Goal: Transaction & Acquisition: Purchase product/service

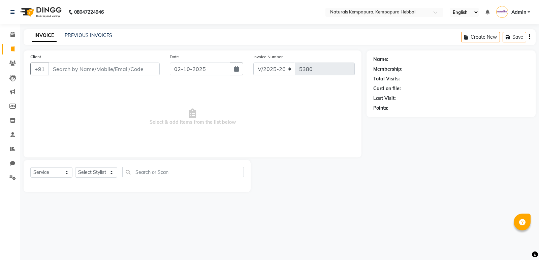
select select "7848"
select select "service"
click at [107, 40] on div "INVOICE PREVIOUS INVOICES Create New Save" at bounding box center [280, 37] width 512 height 16
click at [107, 33] on link "PREVIOUS INVOICES" at bounding box center [88, 35] width 47 height 6
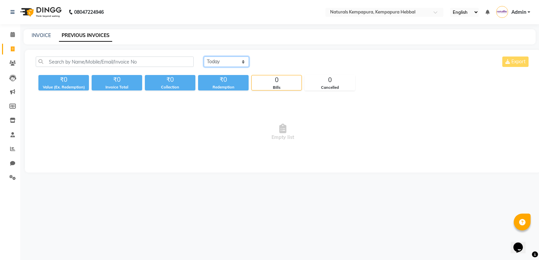
click at [218, 63] on select "Today Yesterday Custom Range" at bounding box center [226, 62] width 45 height 10
select select "yesterday"
click at [204, 57] on select "Today Yesterday Custom Range" at bounding box center [226, 62] width 45 height 10
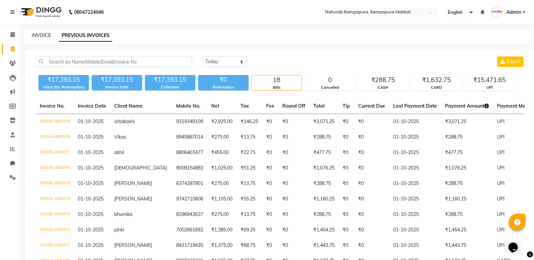
click at [40, 36] on link "INVOICE" at bounding box center [41, 35] width 19 height 6
select select "service"
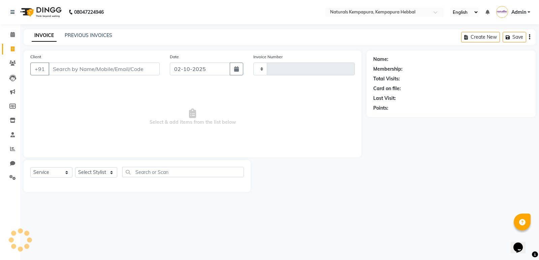
type input "5380"
select select "7848"
click at [97, 67] on input "Client" at bounding box center [103, 69] width 111 height 13
click at [67, 69] on input "Client" at bounding box center [103, 69] width 111 height 13
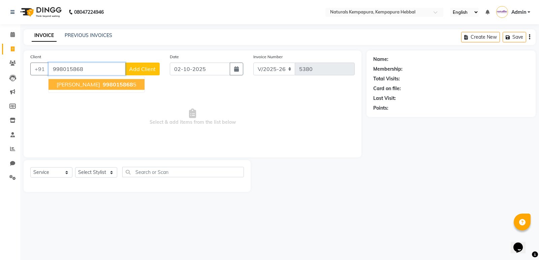
click at [103, 85] on span "998015868" at bounding box center [118, 84] width 30 height 7
type input "9980158685"
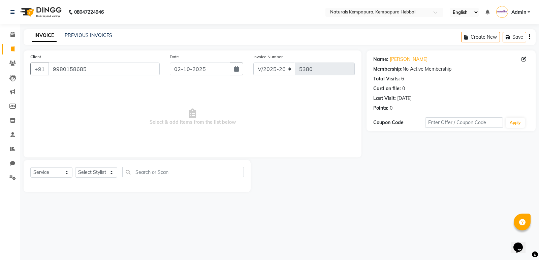
click at [103, 179] on div "Select Service Product Membership Package Voucher Prepaid Gift Card Select Styl…" at bounding box center [137, 175] width 214 height 16
click at [103, 168] on select "Select Stylist ADARSH DANISH DURGA HARI HARAN JENNIFER Manager MOHD AARIS MOHD …" at bounding box center [96, 172] width 42 height 10
select select "70448"
click at [75, 167] on select "Select Stylist ADARSH DANISH DURGA HARI HARAN JENNIFER Manager MOHD AARIS MOHD …" at bounding box center [96, 172] width 42 height 10
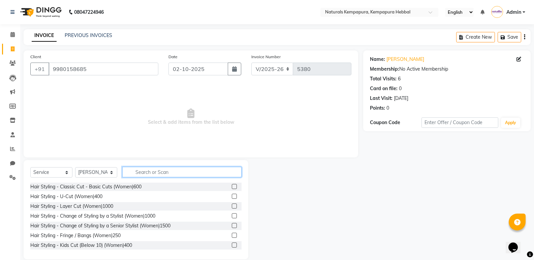
click at [182, 171] on input "text" at bounding box center [181, 172] width 119 height 10
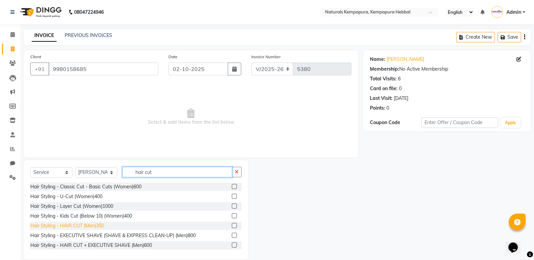
type input "hair cut"
click at [76, 226] on div "Hair Styling - HAIR CUT (Men)350" at bounding box center [67, 226] width 74 height 7
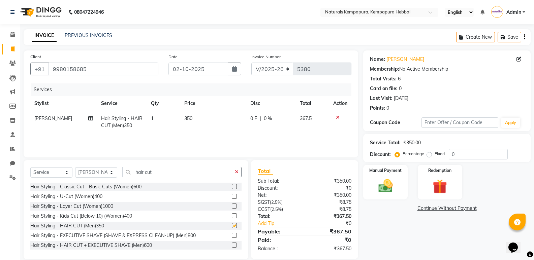
checkbox input "false"
click at [397, 62] on link "[PERSON_NAME]" at bounding box center [405, 59] width 38 height 7
click at [202, 177] on input "hair cut" at bounding box center [177, 172] width 110 height 10
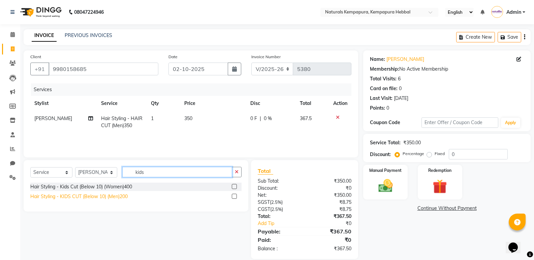
type input "kids"
click at [99, 196] on div "Hair Styling - KIDS CUT (Below 10) (Men)200" at bounding box center [78, 196] width 97 height 7
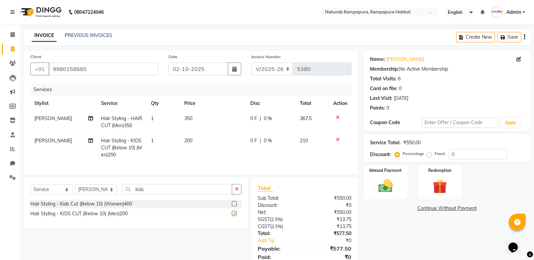
checkbox input "false"
click at [336, 117] on icon at bounding box center [338, 117] width 4 height 5
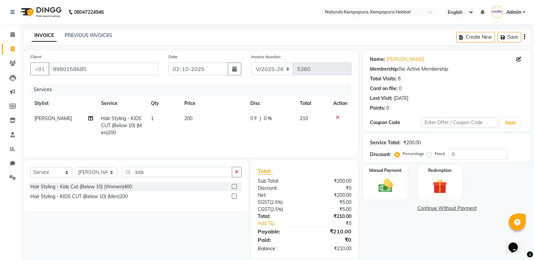
click at [240, 117] on td "200" at bounding box center [213, 125] width 66 height 29
select select "70448"
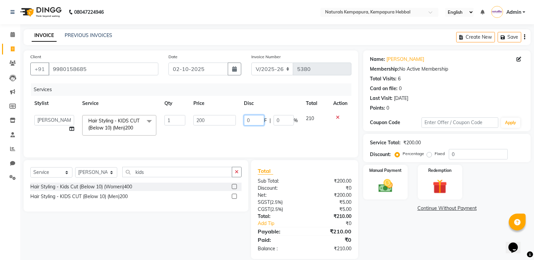
click at [246, 119] on input "0" at bounding box center [254, 120] width 20 height 10
click at [252, 121] on input "20" at bounding box center [254, 120] width 20 height 10
type input "2"
click at [254, 139] on td "F | 0 %" at bounding box center [271, 125] width 62 height 29
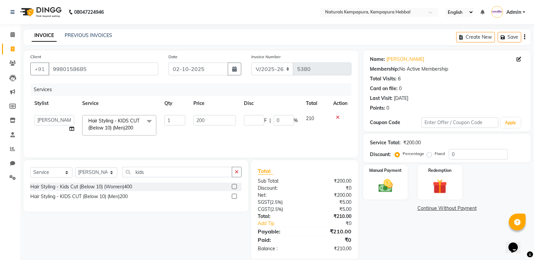
select select "70448"
click at [395, 190] on img at bounding box center [385, 185] width 24 height 17
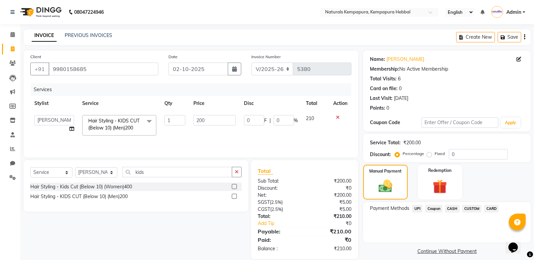
click at [417, 208] on span "UPI" at bounding box center [417, 209] width 10 height 8
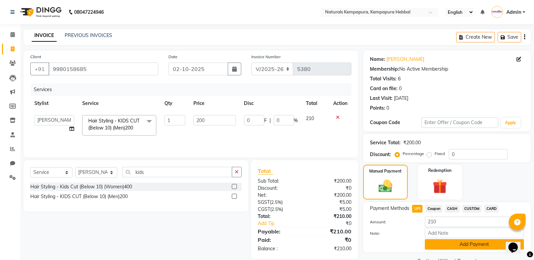
click at [448, 243] on button "Add Payment" at bounding box center [474, 244] width 99 height 10
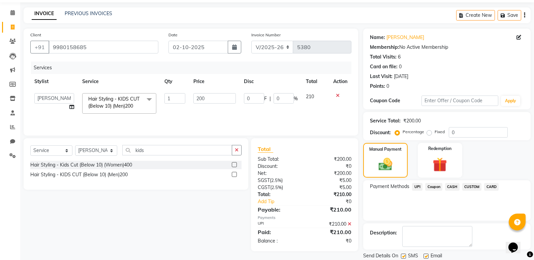
scroll to position [44, 0]
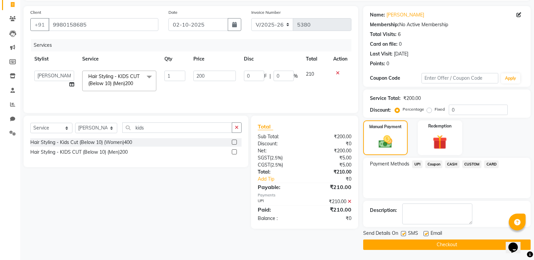
click at [427, 235] on label at bounding box center [425, 233] width 5 height 5
click at [427, 235] on input "checkbox" at bounding box center [425, 234] width 4 height 4
checkbox input "false"
click at [430, 249] on button "Checkout" at bounding box center [446, 245] width 167 height 10
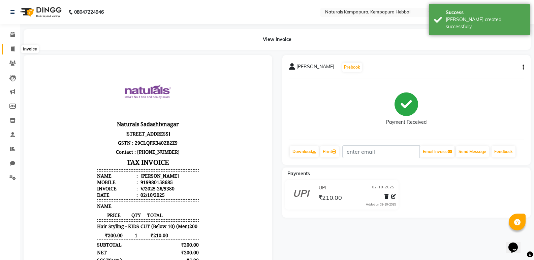
click at [9, 48] on span at bounding box center [13, 49] width 12 height 8
select select "service"
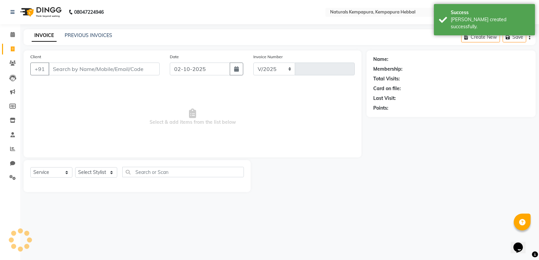
select select "7848"
type input "5381"
click at [146, 70] on input "Client" at bounding box center [103, 69] width 111 height 13
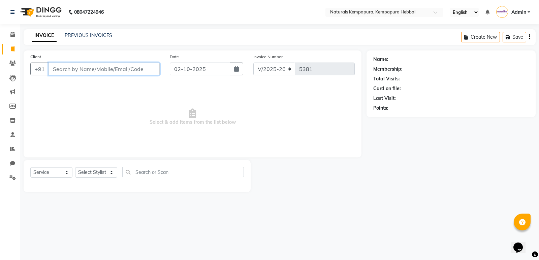
click at [98, 68] on input "Client" at bounding box center [103, 69] width 111 height 13
click at [6, 144] on link "Reports" at bounding box center [10, 149] width 16 height 11
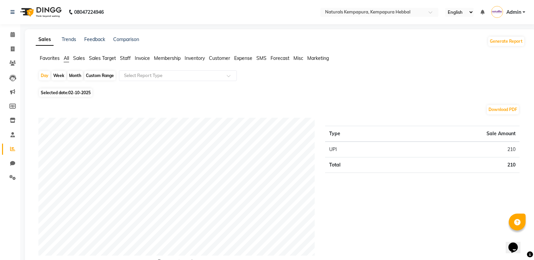
click at [124, 56] on span "Staff" at bounding box center [125, 58] width 11 height 6
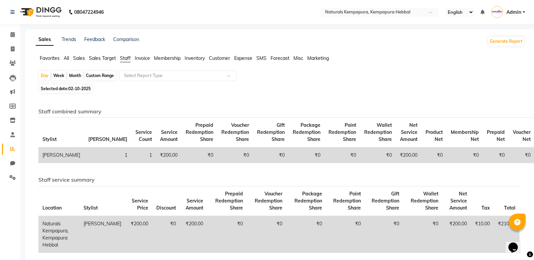
click at [101, 78] on div "Custom Range" at bounding box center [99, 75] width 31 height 9
select select "10"
select select "2025"
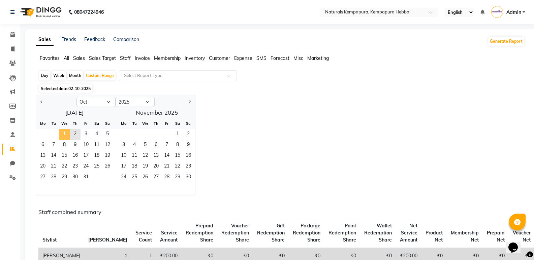
click at [66, 132] on span "1" at bounding box center [64, 134] width 11 height 11
click at [73, 130] on span "2" at bounding box center [75, 134] width 11 height 11
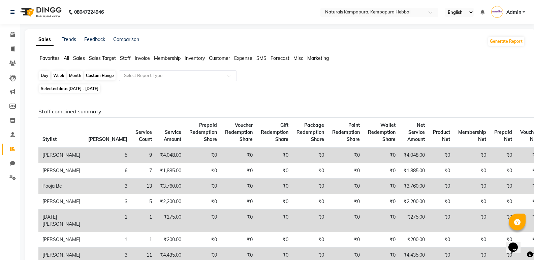
click at [100, 77] on div "Custom Range" at bounding box center [99, 75] width 31 height 9
select select "10"
select select "2025"
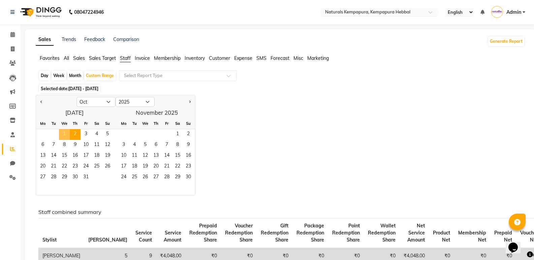
click at [65, 134] on span "1" at bounding box center [64, 134] width 11 height 11
click at [233, 92] on div "Selected date: 01-10-2025 - 02-10-2025" at bounding box center [281, 88] width 486 height 7
click at [94, 75] on div "Custom Range" at bounding box center [99, 75] width 31 height 9
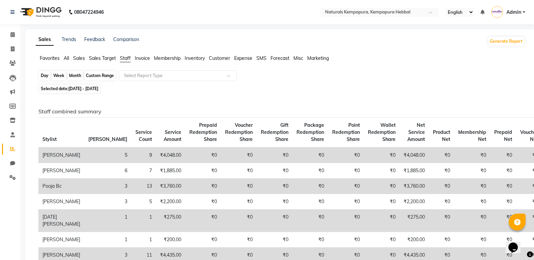
click at [106, 73] on div "Custom Range" at bounding box center [99, 75] width 31 height 9
select select "10"
select select "2025"
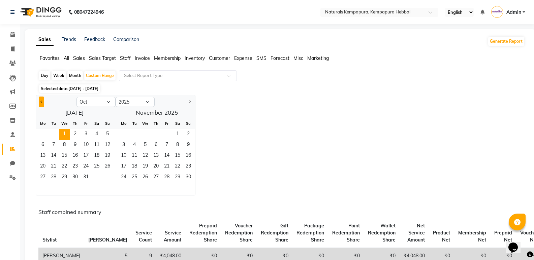
click at [41, 97] on button "Previous month" at bounding box center [41, 102] width 5 height 11
select select "9"
click at [44, 130] on span "1" at bounding box center [42, 134] width 11 height 11
click at [55, 174] on span "30" at bounding box center [53, 177] width 11 height 11
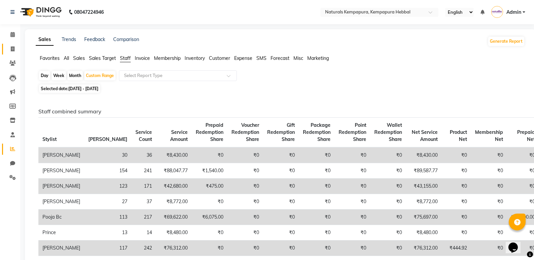
click at [10, 44] on link "Invoice" at bounding box center [10, 49] width 16 height 11
select select "7848"
select select "service"
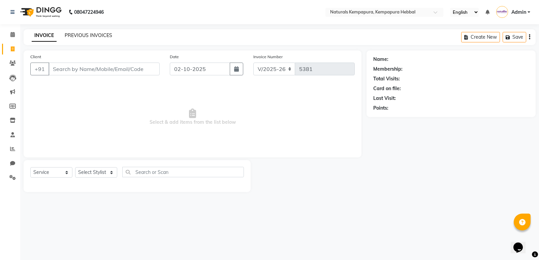
click at [85, 33] on link "PREVIOUS INVOICES" at bounding box center [88, 35] width 47 height 6
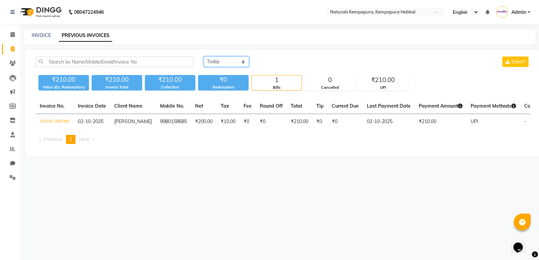
click at [225, 63] on select "Today Yesterday Custom Range" at bounding box center [226, 62] width 45 height 10
select select "yesterday"
click at [204, 57] on select "Today Yesterday Custom Range" at bounding box center [226, 62] width 45 height 10
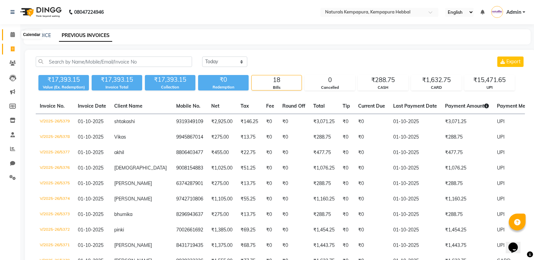
click at [15, 34] on icon at bounding box center [12, 34] width 4 height 5
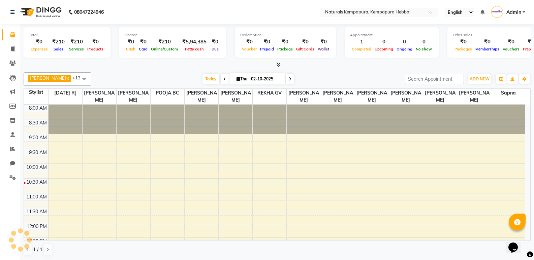
click at [223, 79] on icon at bounding box center [224, 79] width 3 height 4
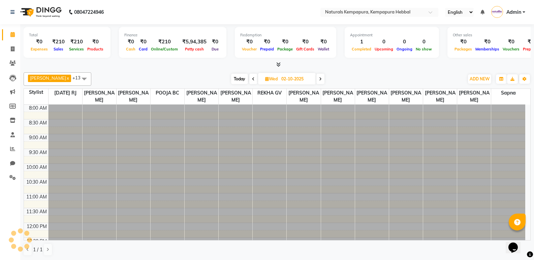
type input "01-10-2025"
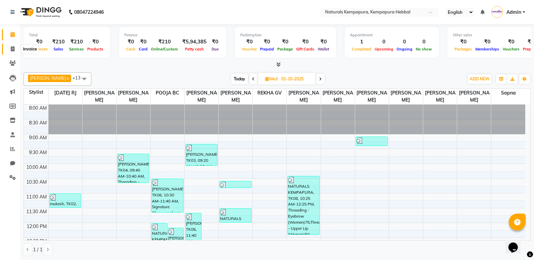
click at [13, 51] on icon at bounding box center [13, 48] width 4 height 5
select select "service"
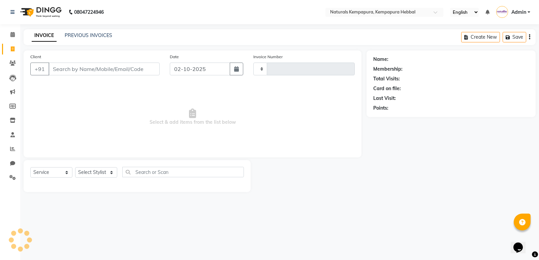
type input "5381"
select select "7848"
click at [94, 35] on link "PREVIOUS INVOICES" at bounding box center [88, 35] width 47 height 6
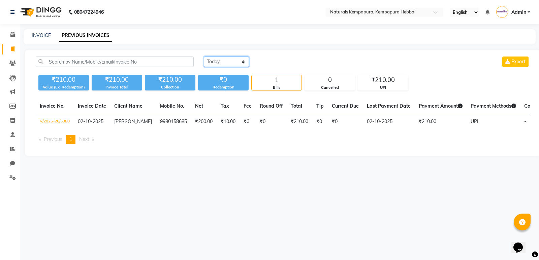
click at [238, 64] on select "Today Yesterday Custom Range" at bounding box center [226, 62] width 45 height 10
select select "yesterday"
click at [204, 57] on select "Today Yesterday Custom Range" at bounding box center [226, 62] width 45 height 10
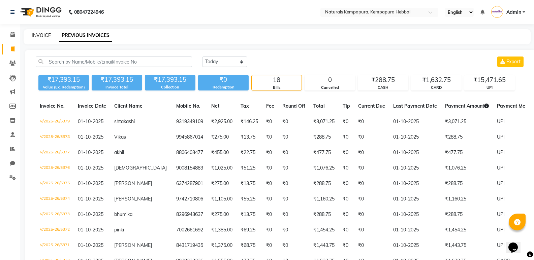
click at [47, 34] on link "INVOICE" at bounding box center [41, 35] width 19 height 6
select select "7848"
select select "service"
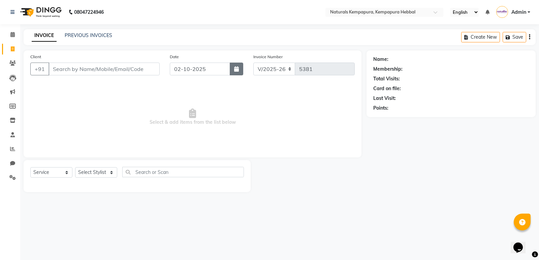
click at [241, 69] on button "button" at bounding box center [236, 69] width 13 height 13
select select "10"
select select "2025"
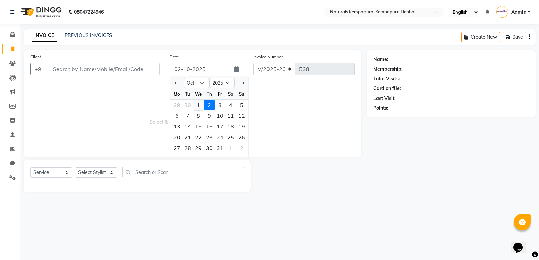
click at [199, 102] on div "1" at bounding box center [198, 105] width 11 height 11
type input "01-10-2025"
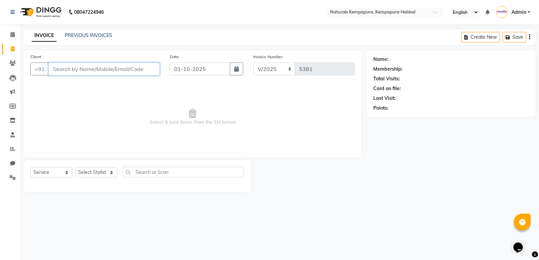
click at [110, 72] on input "Client" at bounding box center [103, 69] width 111 height 13
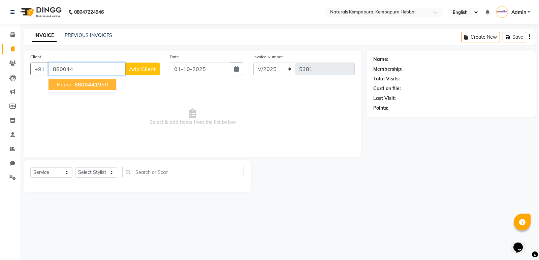
click at [77, 89] on button "Hema 880044 1959" at bounding box center [82, 84] width 68 height 11
type input "8800441959"
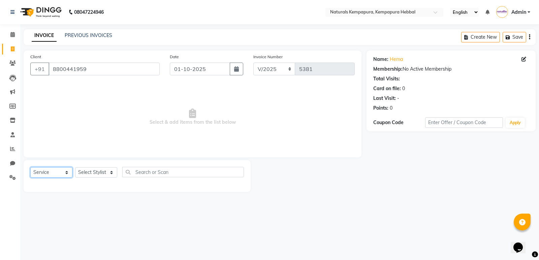
click at [64, 173] on select "Select Service Product Membership Package Voucher Prepaid Gift Card" at bounding box center [51, 172] width 42 height 10
select select "P"
click at [30, 167] on select "Select Service Product Membership Package Voucher Prepaid Gift Card" at bounding box center [51, 172] width 42 height 10
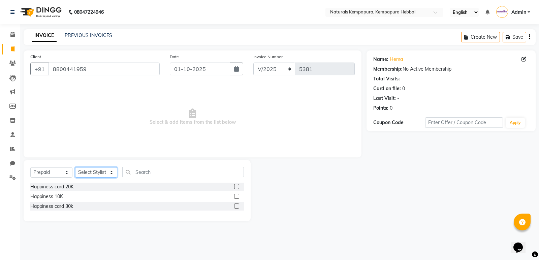
click at [105, 174] on select "Select Stylist ADARSH DANISH DURGA HARI HARAN JENNIFER Manager MOHD AARIS MOHD …" at bounding box center [96, 172] width 42 height 10
select select "70440"
click at [75, 167] on select "Select Stylist ADARSH DANISH DURGA HARI HARAN JENNIFER Manager MOHD AARIS MOHD …" at bounding box center [96, 172] width 42 height 10
click at [66, 208] on div "Happiness card 30k" at bounding box center [51, 206] width 43 height 7
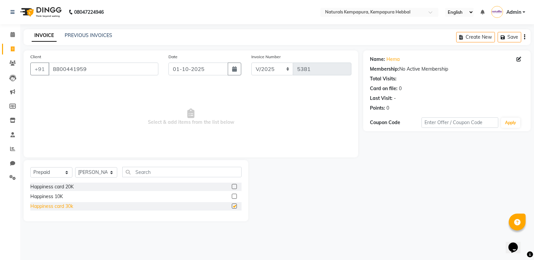
checkbox input "false"
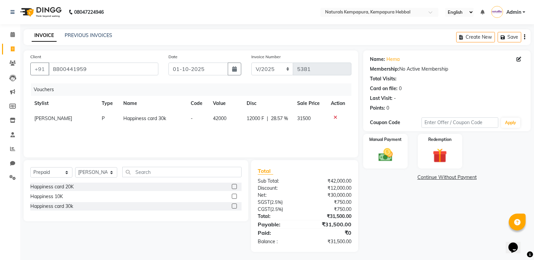
scroll to position [2, 0]
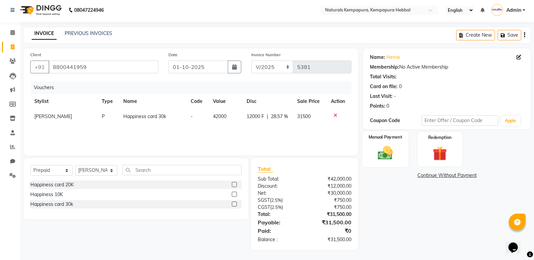
click at [383, 154] on img at bounding box center [385, 152] width 24 height 17
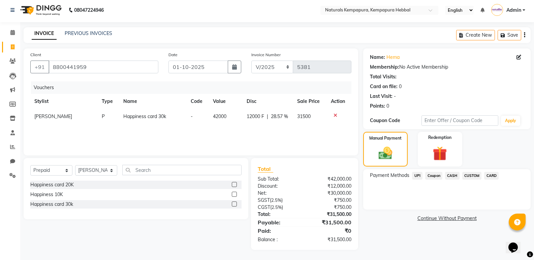
click at [447, 175] on span "CASH" at bounding box center [452, 176] width 14 height 8
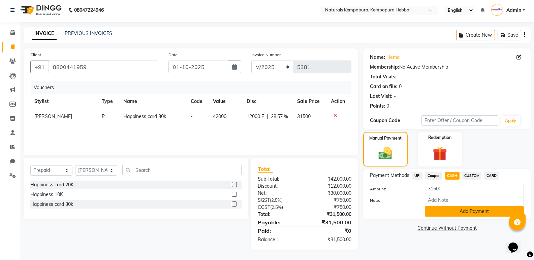
click at [458, 210] on button "Add Payment" at bounding box center [474, 211] width 99 height 10
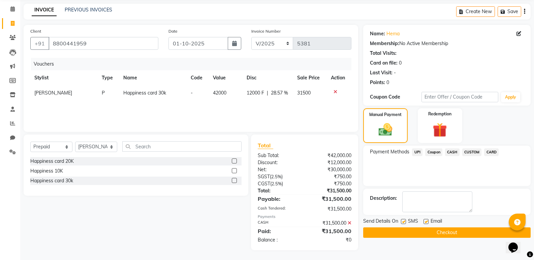
scroll to position [26, 0]
click at [424, 221] on label at bounding box center [425, 221] width 5 height 5
click at [424, 221] on input "checkbox" at bounding box center [425, 222] width 4 height 4
checkbox input "false"
click at [422, 229] on button "Checkout" at bounding box center [446, 232] width 167 height 10
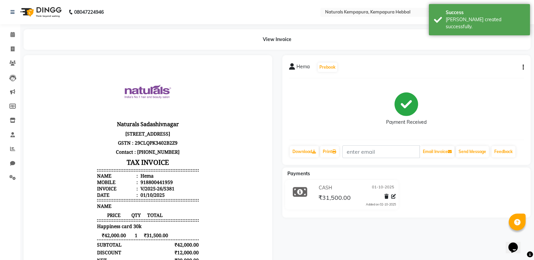
click at [146, 157] on p "Contact : [PHONE_NUMBER]" at bounding box center [148, 152] width 102 height 9
drag, startPoint x: 141, startPoint y: 188, endPoint x: 169, endPoint y: 189, distance: 28.0
click at [169, 186] on li "Mobile : 918800441959" at bounding box center [148, 182] width 102 height 6
copy div "8800441959"
click at [15, 47] on span at bounding box center [13, 49] width 12 height 8
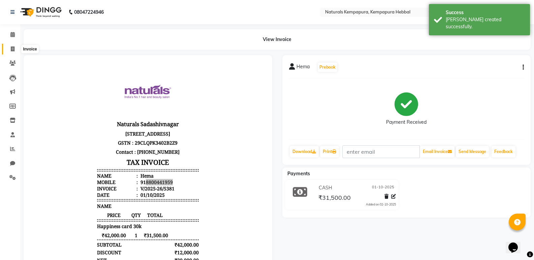
select select "7848"
select select "service"
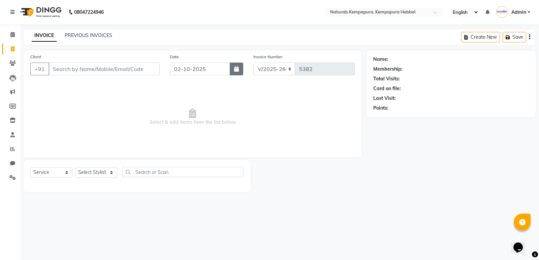
click at [233, 70] on button "button" at bounding box center [236, 69] width 13 height 13
select select "10"
select select "2025"
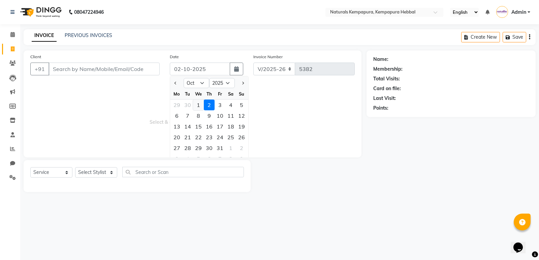
click at [196, 104] on div "1" at bounding box center [198, 105] width 11 height 11
type input "01-10-2025"
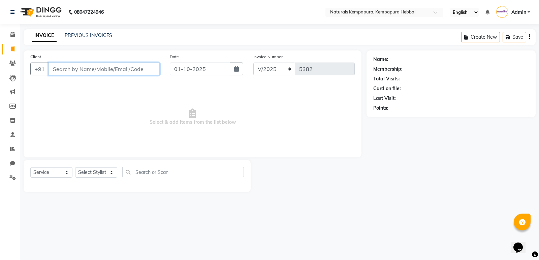
click at [91, 70] on input "Client" at bounding box center [103, 69] width 111 height 13
paste input "8800441959"
type input "8800441959"
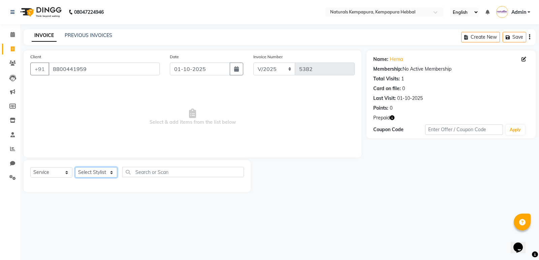
click at [107, 177] on select "Select Stylist ADARSH DANISH DURGA HARI HARAN JENNIFER Manager MOHD AARIS MOHD …" at bounding box center [96, 172] width 42 height 10
select select "70440"
click at [75, 167] on select "Select Stylist ADARSH DANISH DURGA HARI HARAN JENNIFER Manager MOHD AARIS MOHD …" at bounding box center [96, 172] width 42 height 10
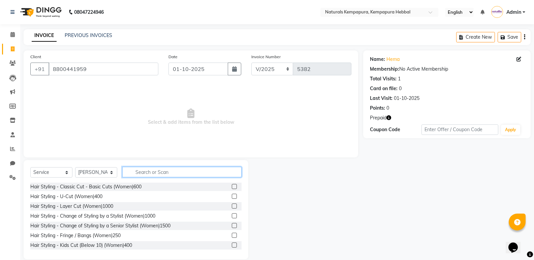
click at [152, 174] on input "text" at bounding box center [181, 172] width 119 height 10
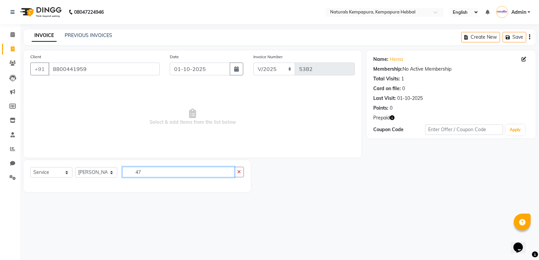
type input "4"
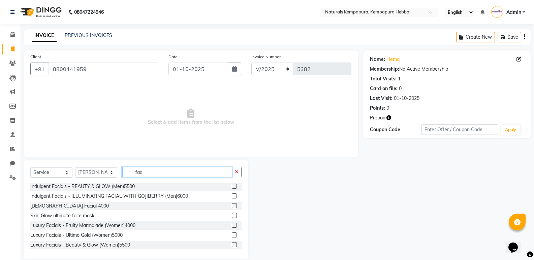
scroll to position [168, 0]
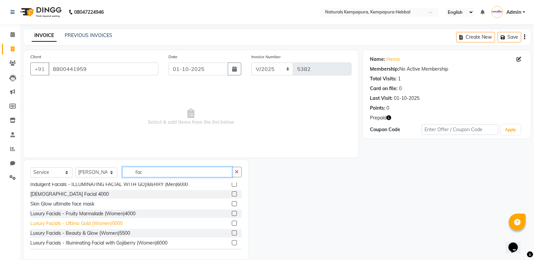
type input "fac"
click at [121, 223] on div "Luxury Facials - Ultimo Gold (Women)5000" at bounding box center [76, 223] width 92 height 7
checkbox input "false"
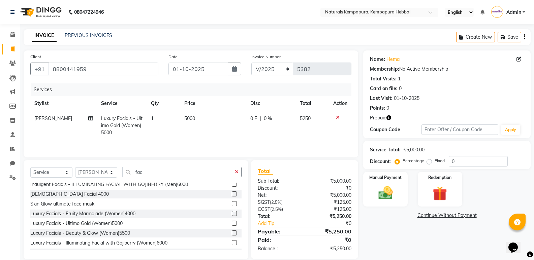
click at [241, 119] on td "5000" at bounding box center [213, 125] width 66 height 29
select select "70440"
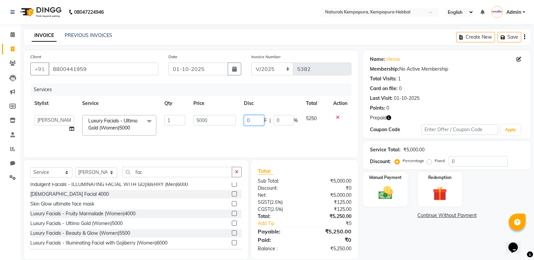
click at [247, 121] on input "0" at bounding box center [254, 120] width 20 height 10
type input "2500"
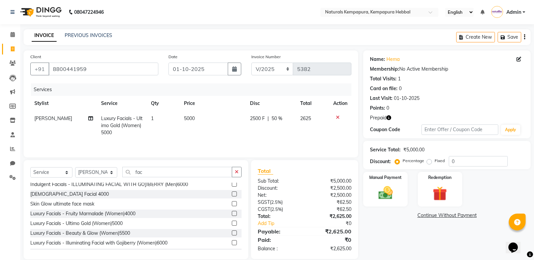
click at [263, 117] on span "2500 F" at bounding box center [257, 118] width 15 height 7
select select "70440"
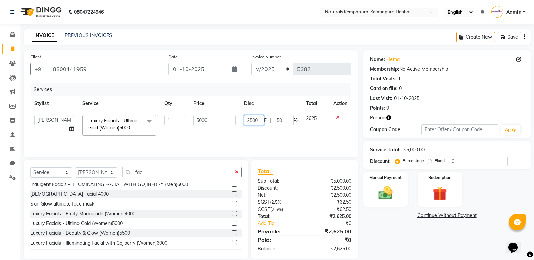
click at [255, 121] on input "2500" at bounding box center [254, 120] width 20 height 10
type input "250"
click at [227, 132] on td "5000" at bounding box center [214, 125] width 50 height 29
select select "70440"
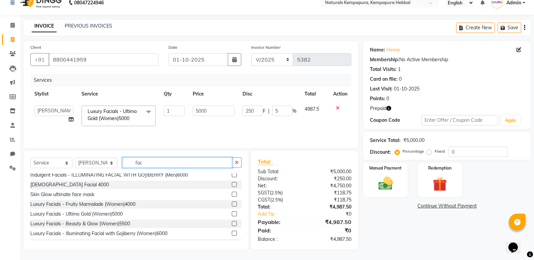
drag, startPoint x: 157, startPoint y: 167, endPoint x: 113, endPoint y: 156, distance: 45.0
click at [115, 157] on div "Select Service Product Membership Package Voucher Prepaid Gift Card Select Styl…" at bounding box center [136, 200] width 225 height 99
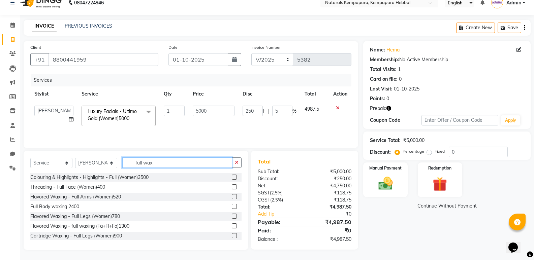
scroll to position [9, 0]
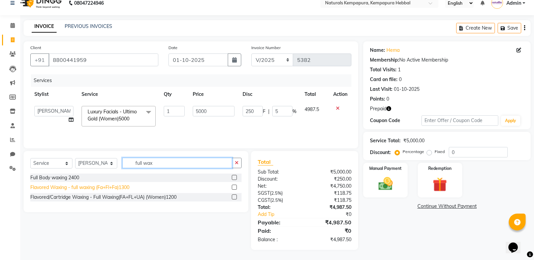
type input "full wax"
click at [120, 187] on div "Flavored Waxing - full waxing (Fa+Fl+Fa)1300" at bounding box center [79, 187] width 99 height 7
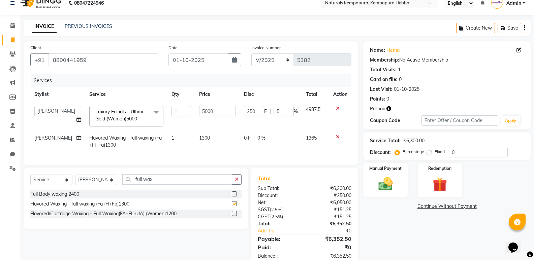
checkbox input "false"
drag, startPoint x: 157, startPoint y: 184, endPoint x: 78, endPoint y: 174, distance: 79.7
click at [78, 174] on div "Select Service Product Membership Package Voucher Prepaid Gift Card Select Styl…" at bounding box center [136, 198] width 225 height 61
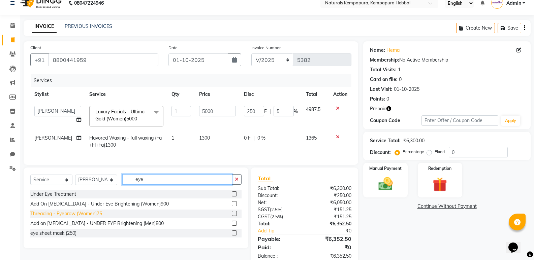
type input "eye"
click at [89, 216] on div "Threading - Eyebrow (Women)75" at bounding box center [66, 213] width 72 height 7
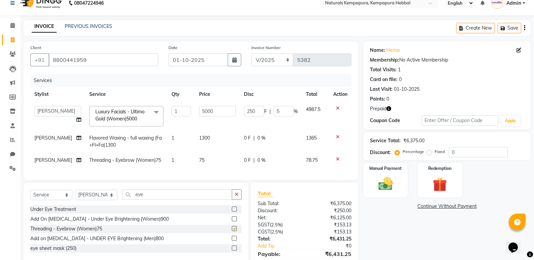
checkbox input "false"
drag, startPoint x: 175, startPoint y: 196, endPoint x: 74, endPoint y: 180, distance: 102.6
click at [75, 180] on div "Client +91 8800441959 Date 01-10-2025 Invoice Number V/2025 V/2025-26 5382 Serv…" at bounding box center [191, 161] width 345 height 240
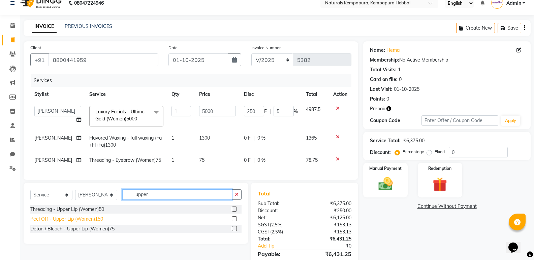
type input "upper"
click at [96, 223] on div "Peel Off - Upper Lip (Women)150" at bounding box center [66, 219] width 73 height 7
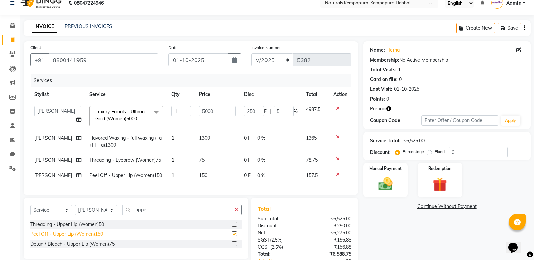
checkbox input "false"
drag, startPoint x: 143, startPoint y: 215, endPoint x: 119, endPoint y: 213, distance: 23.7
click at [127, 214] on input "upper" at bounding box center [177, 210] width 110 height 10
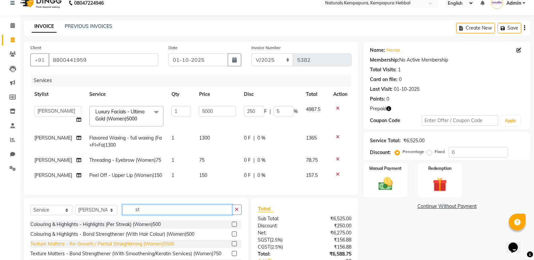
type input "s"
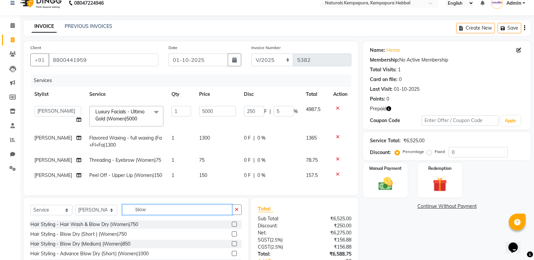
scroll to position [1, 0]
type input "blow"
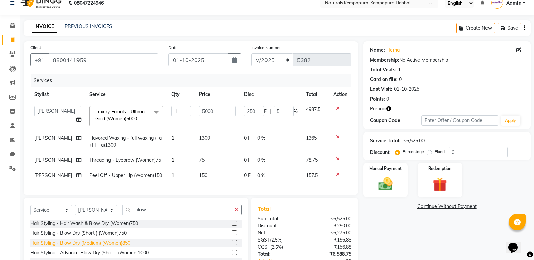
click at [125, 247] on div "Hair Styling - Blow Dry (Medium) (Women)850" at bounding box center [80, 243] width 100 height 7
checkbox input "false"
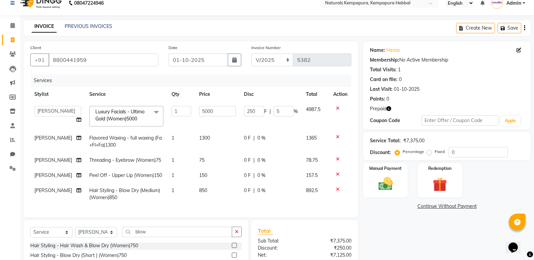
click at [247, 190] on span "0 F" at bounding box center [247, 190] width 7 height 7
select select "70440"
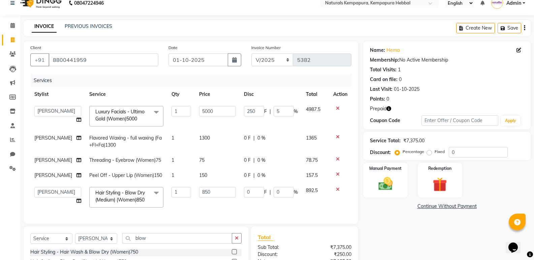
click at [240, 190] on td "0 F | 0 %" at bounding box center [271, 197] width 62 height 29
click at [245, 193] on input "0" at bounding box center [254, 192] width 20 height 10
type input "50"
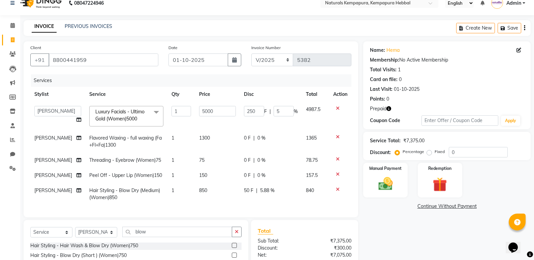
click at [224, 203] on td "850" at bounding box center [217, 194] width 45 height 22
select select "70440"
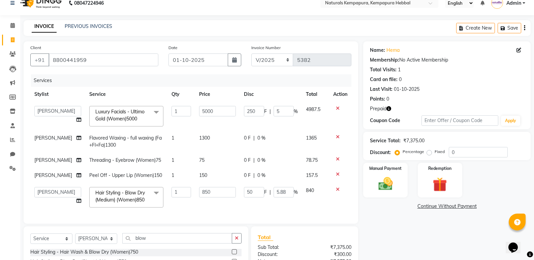
scroll to position [90, 0]
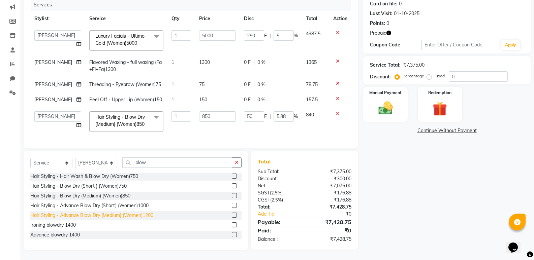
click at [143, 215] on div "Hair Styling - Advance Blow Dry (Medium) (Women)1200" at bounding box center [91, 215] width 123 height 7
checkbox input "false"
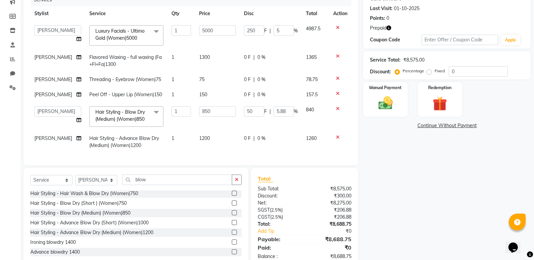
click at [244, 138] on span "0 F" at bounding box center [247, 138] width 7 height 7
select select "70440"
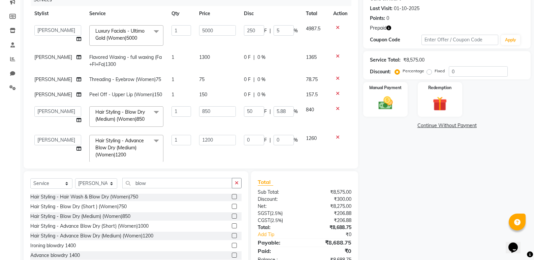
click at [240, 140] on td "0 F | 0 %" at bounding box center [271, 149] width 62 height 36
click at [244, 140] on input "0" at bounding box center [254, 140] width 20 height 10
type input "100"
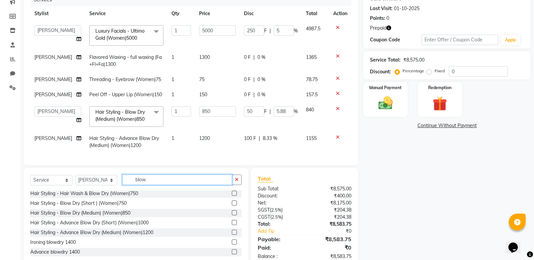
drag, startPoint x: 185, startPoint y: 185, endPoint x: 92, endPoint y: 172, distance: 94.1
click at [102, 173] on div "Select Service Product Membership Package Voucher Prepaid Gift Card Select Styl…" at bounding box center [136, 217] width 225 height 99
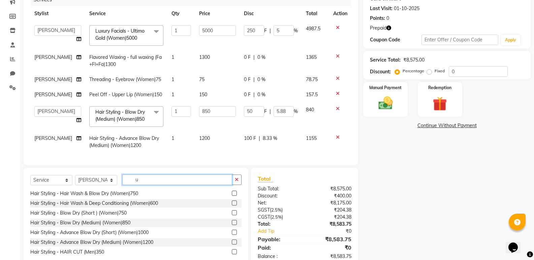
scroll to position [11, 0]
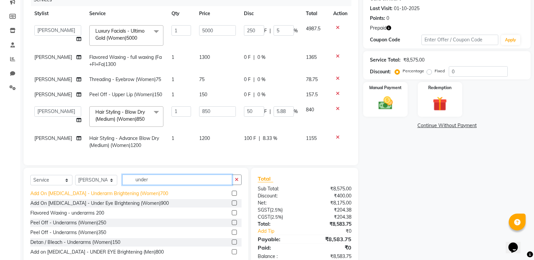
type input "under"
click at [109, 196] on div "Add On Skin Care - Underarm Brightening (Women)700" at bounding box center [99, 193] width 138 height 7
checkbox input "false"
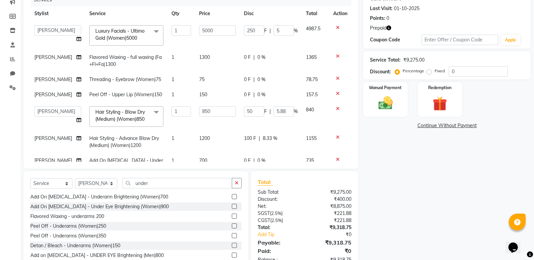
click at [50, 139] on span "VIMALA" at bounding box center [53, 138] width 38 height 6
select select "70440"
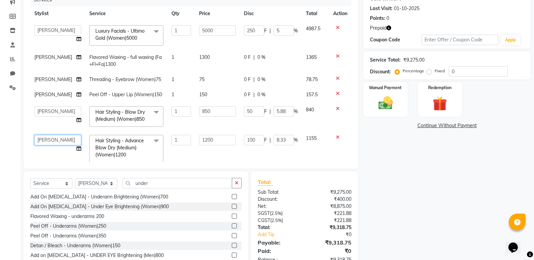
click at [50, 139] on select "ADARSH DANISH DURGA HARI HARAN JENNIFER Manager MOHD AARIS MOHD ANAS MOHD MOBEE…" at bounding box center [57, 140] width 47 height 10
select select "70439"
drag, startPoint x: 174, startPoint y: 139, endPoint x: 108, endPoint y: 135, distance: 66.8
click at [108, 135] on tr "ADARSH DANISH DURGA HARI HARAN JENNIFER Manager MOHD AARIS MOHD ANAS MOHD MOBEE…" at bounding box center [190, 149] width 321 height 36
type input "2"
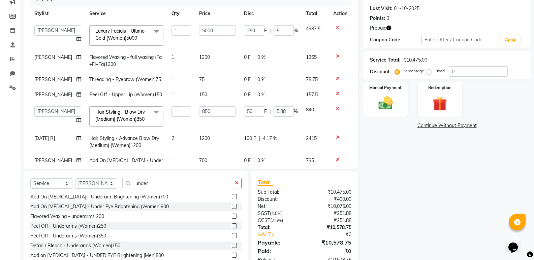
click at [244, 136] on span "100 F" at bounding box center [250, 138] width 12 height 7
select select "70439"
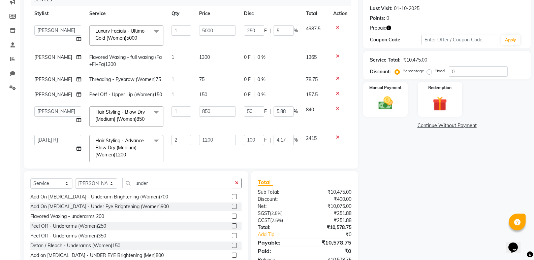
click at [244, 136] on input "100" at bounding box center [254, 140] width 20 height 10
type input "200"
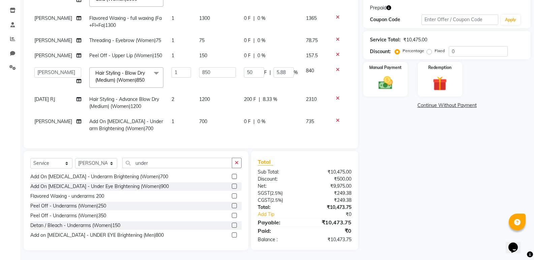
scroll to position [110, 0]
drag, startPoint x: 168, startPoint y: 161, endPoint x: 96, endPoint y: 158, distance: 71.5
click at [123, 162] on input "under" at bounding box center [177, 163] width 110 height 10
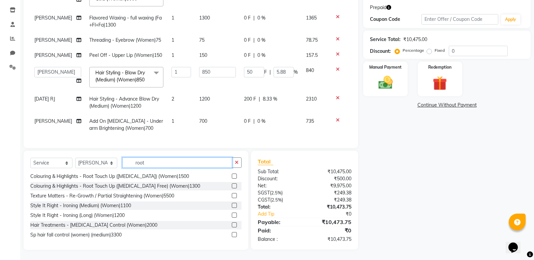
scroll to position [110, 0]
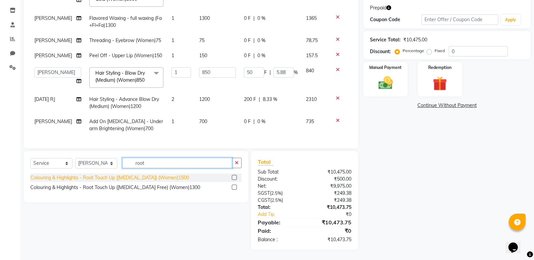
type input "root"
click at [157, 179] on div "Colouring & Highlights - Root Touch Up (Ammonia) (Women)1500" at bounding box center [109, 177] width 159 height 7
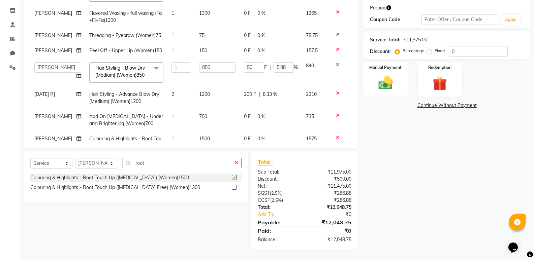
checkbox input "false"
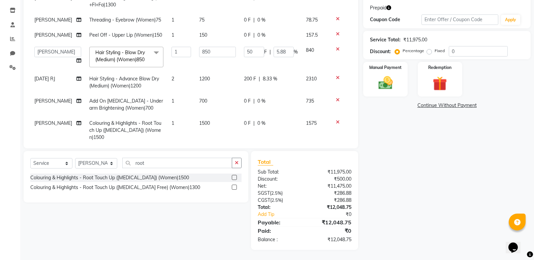
scroll to position [46, 0]
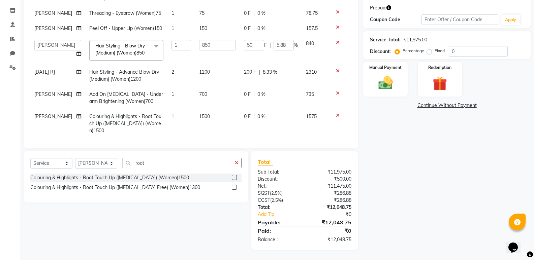
click at [240, 119] on td "0 F | 0 %" at bounding box center [271, 123] width 62 height 29
select select "70440"
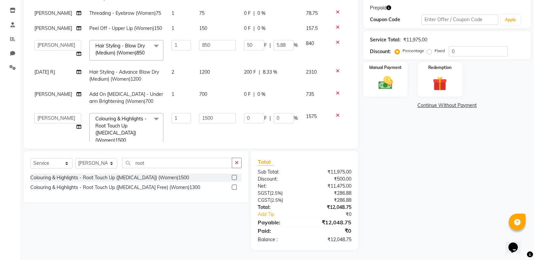
click at [240, 117] on td "0 F | 0 %" at bounding box center [271, 130] width 62 height 43
click at [244, 118] on input "0" at bounding box center [254, 118] width 20 height 10
type input "200"
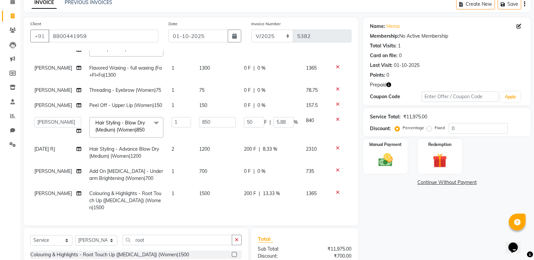
scroll to position [0, 0]
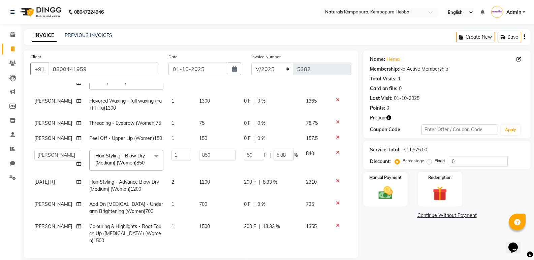
click at [524, 37] on icon "button" at bounding box center [524, 37] width 1 height 0
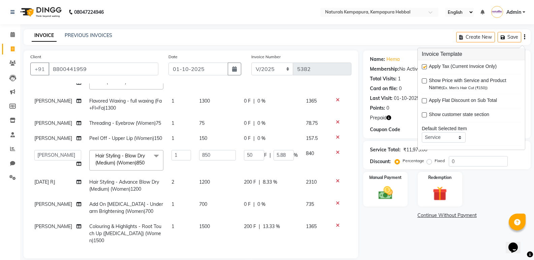
click at [424, 67] on label at bounding box center [424, 66] width 5 height 5
click at [424, 67] on input "checkbox" at bounding box center [424, 67] width 4 height 4
checkbox input "false"
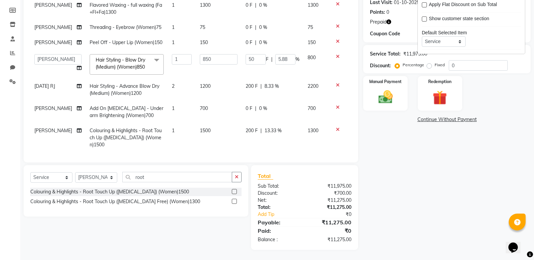
click at [285, 30] on div "0 F | 0 %" at bounding box center [273, 27] width 54 height 7
select select "70440"
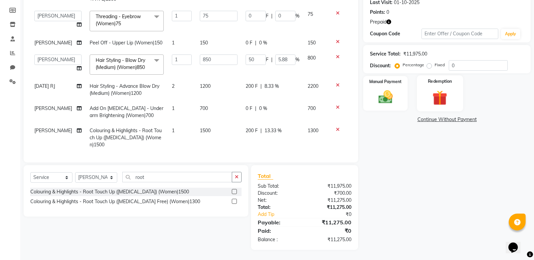
click at [436, 96] on img at bounding box center [440, 98] width 24 height 19
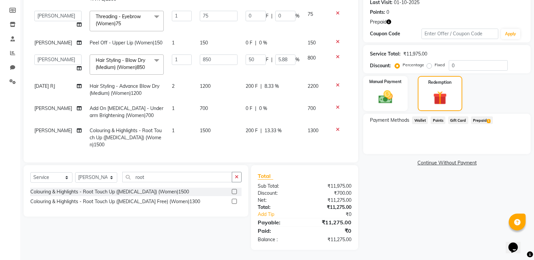
click at [482, 120] on span "Prepaid 1" at bounding box center [482, 121] width 22 height 8
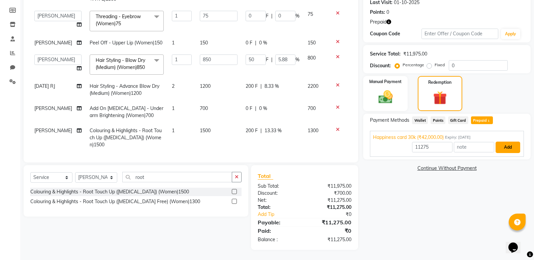
click at [505, 146] on button "Add" at bounding box center [507, 147] width 25 height 11
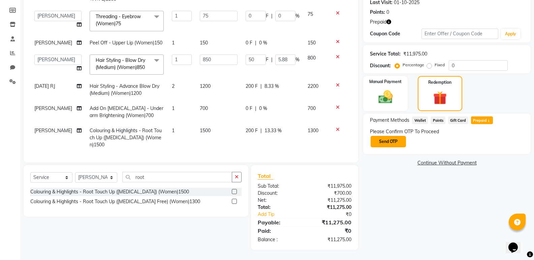
click at [394, 141] on button "Send OTP" at bounding box center [387, 141] width 35 height 11
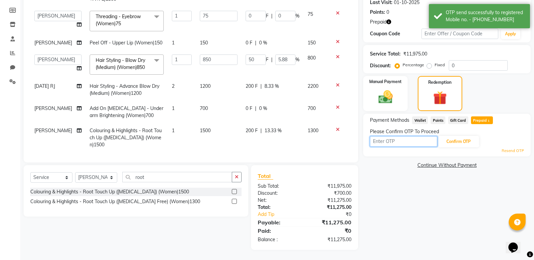
click at [394, 142] on input "text" at bounding box center [403, 141] width 67 height 10
type input "7362"
click at [457, 144] on button "Confirm OTP" at bounding box center [458, 141] width 41 height 11
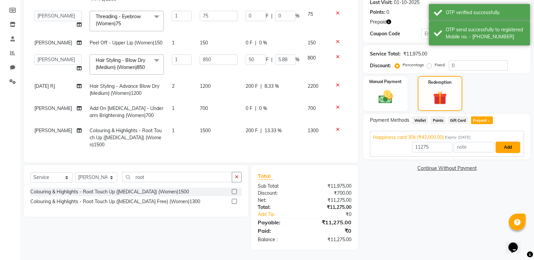
click at [506, 149] on button "Add" at bounding box center [507, 147] width 25 height 11
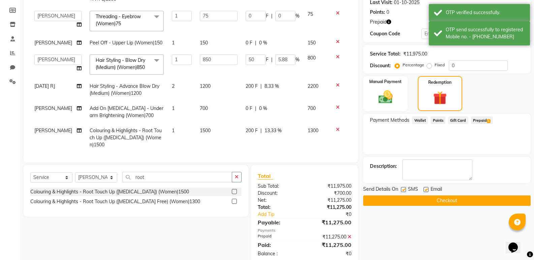
click at [425, 189] on label at bounding box center [425, 189] width 5 height 5
click at [425, 189] on input "checkbox" at bounding box center [425, 190] width 4 height 4
checkbox input "false"
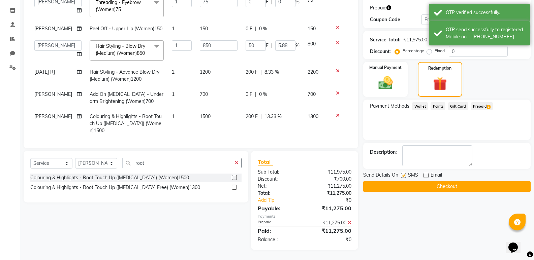
click at [429, 189] on button "Checkout" at bounding box center [446, 187] width 167 height 10
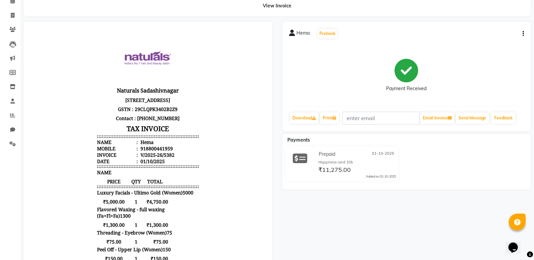
scroll to position [5, 0]
click at [231, 132] on body "Naturals Sadashivnagar 254 1st floor coffee board layout Kempapura hebbal Benga…" at bounding box center [148, 237] width 230 height 412
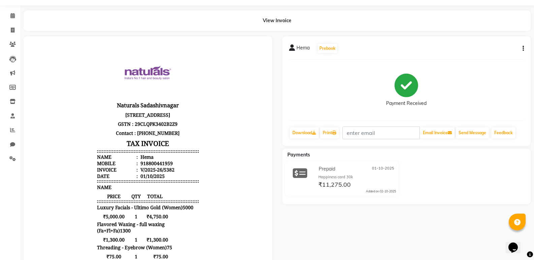
scroll to position [0, 0]
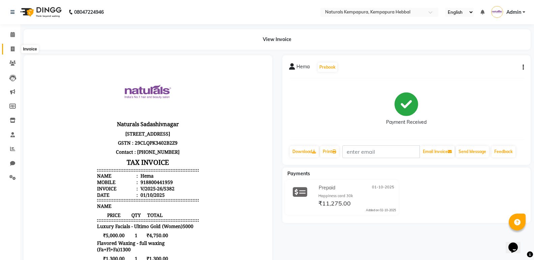
click at [9, 48] on span at bounding box center [13, 49] width 12 height 8
select select "service"
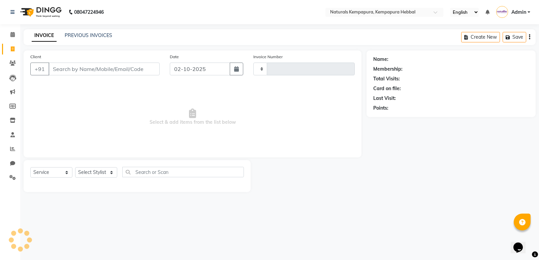
type input "5383"
select select "7848"
click at [77, 36] on link "PREVIOUS INVOICES" at bounding box center [88, 35] width 47 height 6
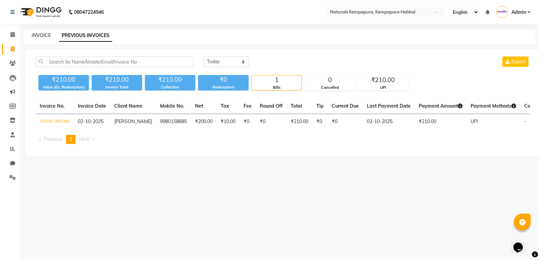
click at [49, 37] on link "INVOICE" at bounding box center [41, 35] width 19 height 6
select select "7848"
select select "service"
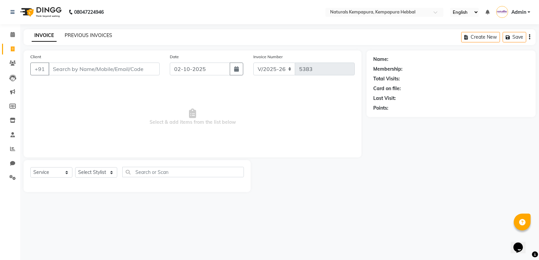
click at [86, 35] on link "PREVIOUS INVOICES" at bounding box center [88, 35] width 47 height 6
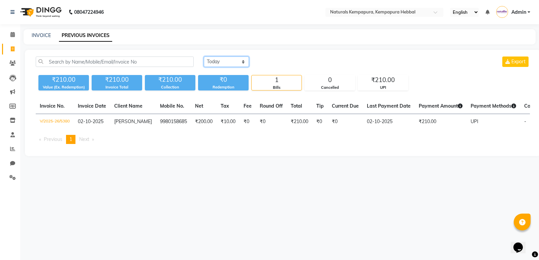
drag, startPoint x: 243, startPoint y: 62, endPoint x: 238, endPoint y: 62, distance: 4.8
click at [243, 62] on select "Today Yesterday Custom Range" at bounding box center [226, 62] width 45 height 10
select select "yesterday"
click at [204, 57] on select "Today Yesterday Custom Range" at bounding box center [226, 62] width 45 height 10
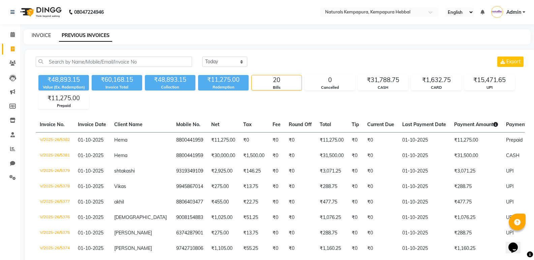
click at [42, 34] on link "INVOICE" at bounding box center [41, 35] width 19 height 6
select select "service"
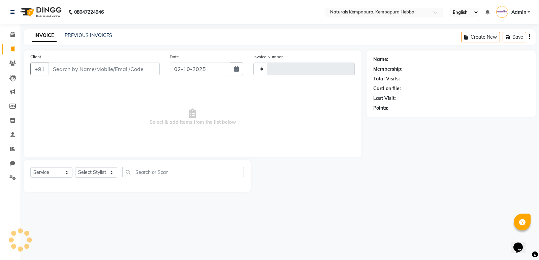
type input "5383"
select select "7848"
click at [59, 65] on input "Client" at bounding box center [103, 69] width 111 height 13
click at [61, 69] on input "Client" at bounding box center [103, 69] width 111 height 13
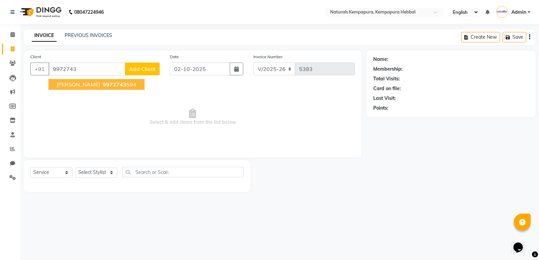
click at [70, 82] on span "[PERSON_NAME]" at bounding box center [78, 84] width 43 height 7
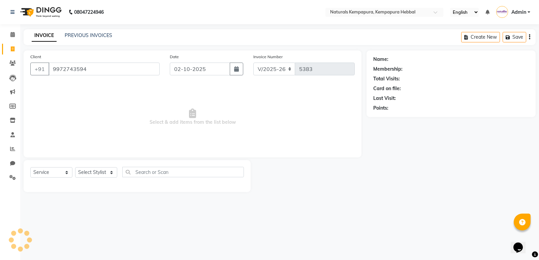
type input "9972743594"
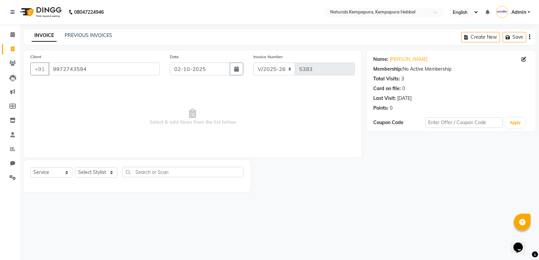
drag, startPoint x: 240, startPoint y: 121, endPoint x: 166, endPoint y: 115, distance: 74.1
click at [166, 115] on span "Select & add items from the list below" at bounding box center [192, 117] width 324 height 67
click at [397, 58] on link "James" at bounding box center [409, 59] width 38 height 7
click at [102, 124] on span "Select & add items from the list below" at bounding box center [192, 117] width 324 height 67
click at [87, 38] on link "PREVIOUS INVOICES" at bounding box center [88, 35] width 47 height 6
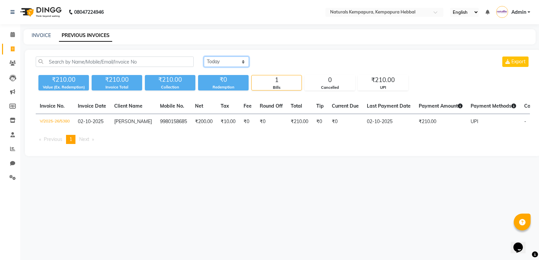
click at [240, 63] on select "Today Yesterday Custom Range" at bounding box center [226, 62] width 45 height 10
select select "yesterday"
click at [204, 57] on select "Today Yesterday Custom Range" at bounding box center [226, 62] width 45 height 10
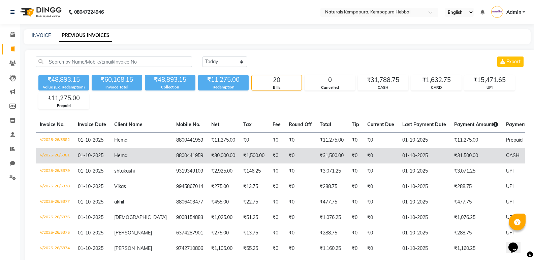
click at [316, 158] on td "₹31,500.00" at bounding box center [332, 155] width 32 height 15
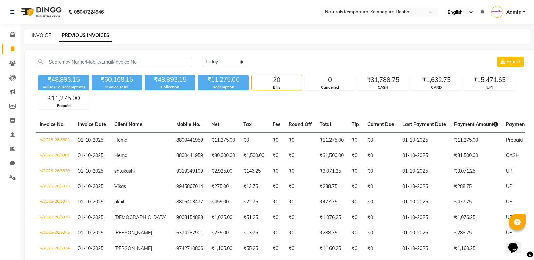
click at [39, 37] on link "INVOICE" at bounding box center [41, 35] width 19 height 6
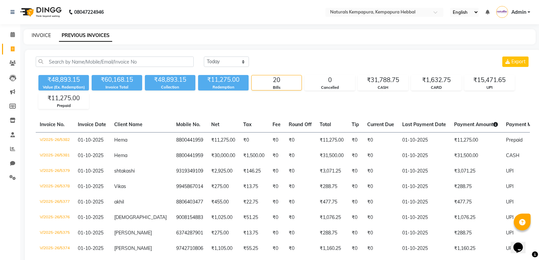
select select "7848"
select select "service"
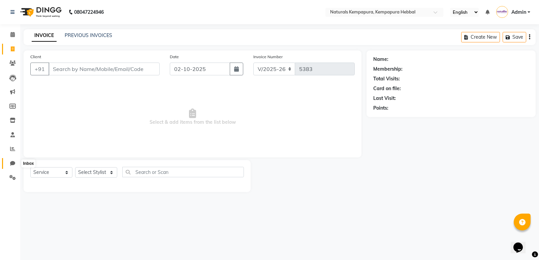
click at [13, 162] on icon at bounding box center [12, 163] width 5 height 5
select select "100"
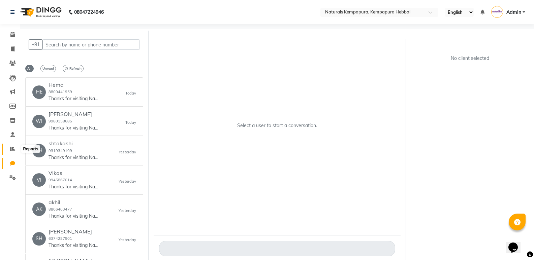
click at [14, 150] on icon at bounding box center [12, 148] width 5 height 5
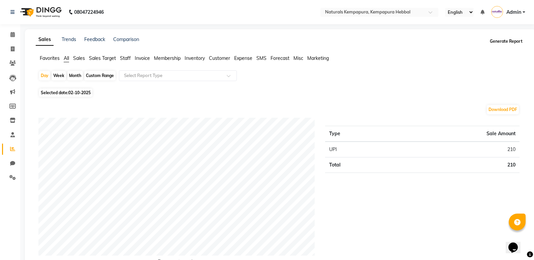
click at [514, 41] on button "Generate Report" at bounding box center [506, 41] width 36 height 9
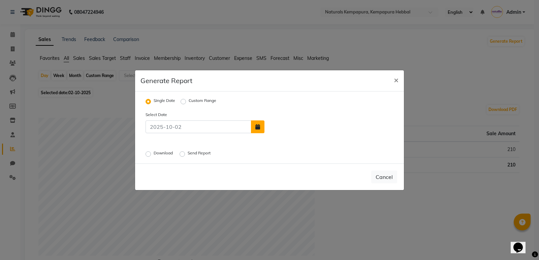
click at [259, 130] on button "button" at bounding box center [257, 127] width 13 height 13
select select "10"
select select "2025"
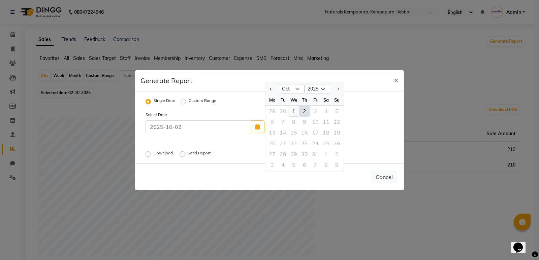
click at [293, 111] on div "1" at bounding box center [293, 111] width 11 height 11
type input "01-10-2025"
click at [154, 155] on label "Download" at bounding box center [164, 154] width 21 height 8
click at [148, 155] on input "Download" at bounding box center [149, 154] width 5 height 5
radio input "true"
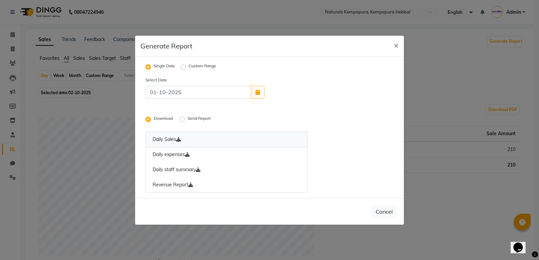
click at [172, 139] on link "Daily Sales" at bounding box center [226, 140] width 162 height 16
click at [181, 168] on link "Daily staff summary" at bounding box center [226, 169] width 162 height 15
click at [395, 46] on span "×" at bounding box center [396, 45] width 5 height 10
radio input "false"
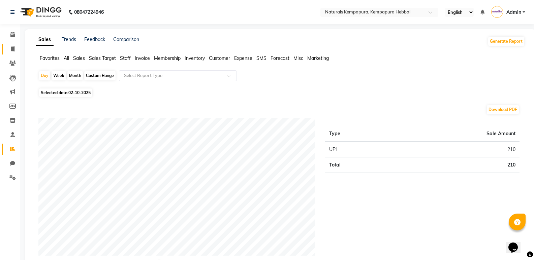
click at [12, 44] on link "Invoice" at bounding box center [10, 49] width 16 height 11
select select "service"
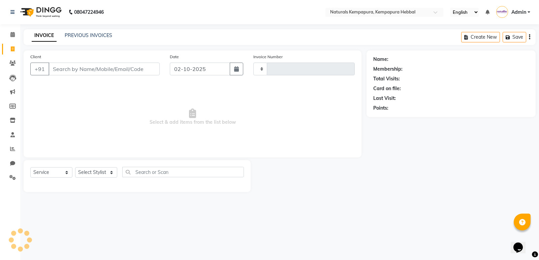
type input "5383"
select select "7848"
click at [91, 36] on link "PREVIOUS INVOICES" at bounding box center [88, 35] width 47 height 6
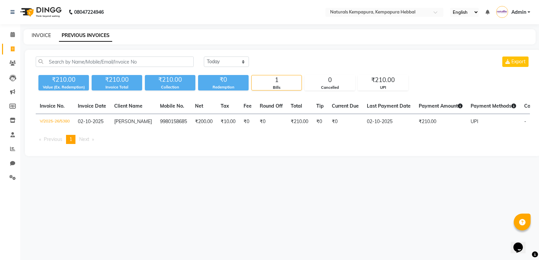
click at [44, 35] on link "INVOICE" at bounding box center [41, 35] width 19 height 6
select select "service"
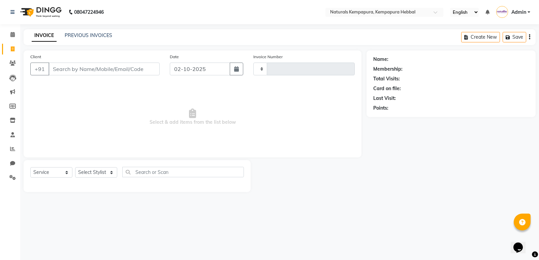
type input "5383"
select select "7848"
click at [57, 72] on input "Client" at bounding box center [103, 69] width 111 height 13
click at [74, 70] on input "Client" at bounding box center [103, 69] width 111 height 13
click at [71, 72] on input "Client" at bounding box center [103, 69] width 111 height 13
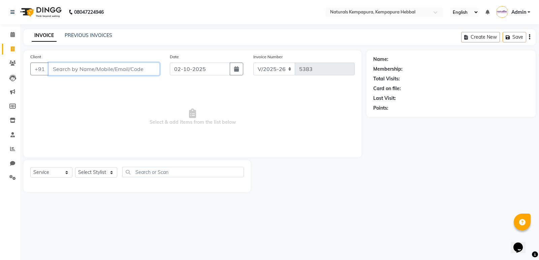
click at [65, 66] on input "Client" at bounding box center [103, 69] width 111 height 13
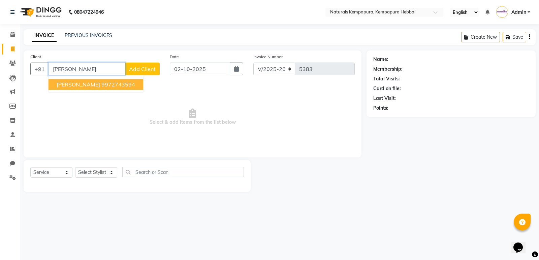
click at [94, 91] on ngb-typeahead-window "james 9972743594" at bounding box center [95, 84] width 95 height 17
click at [101, 86] on ngb-highlight "9972743594" at bounding box center [118, 84] width 34 height 7
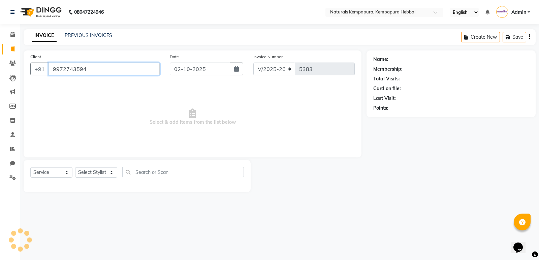
type input "9972743594"
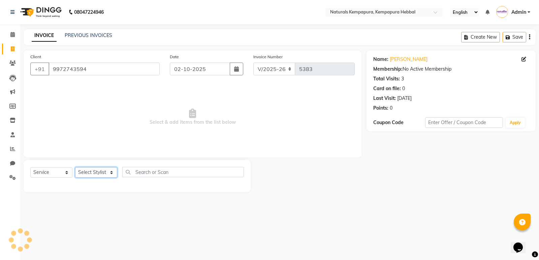
click at [108, 173] on select "Select Stylist ADARSH DANISH DURGA HARI HARAN JENNIFER Manager MOHD AARIS MOHD …" at bounding box center [96, 172] width 42 height 10
select select "70448"
click at [75, 167] on select "Select Stylist ADARSH DANISH DURGA HARI HARAN JENNIFER Manager MOHD AARIS MOHD …" at bounding box center [96, 172] width 42 height 10
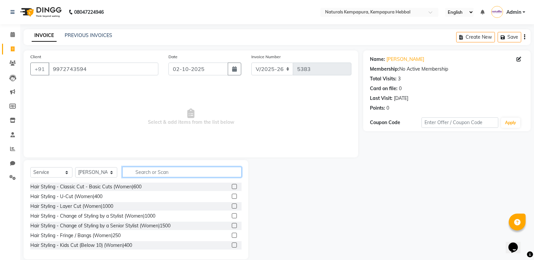
click at [152, 170] on input "text" at bounding box center [181, 172] width 119 height 10
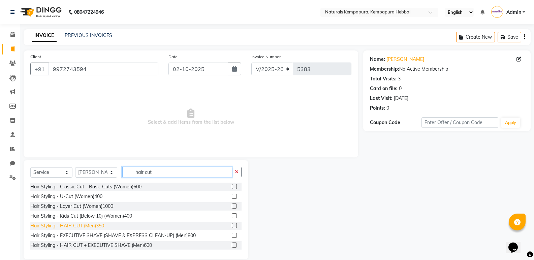
type input "hair cut"
click at [93, 225] on div "Hair Styling - HAIR CUT (Men)350" at bounding box center [67, 226] width 74 height 7
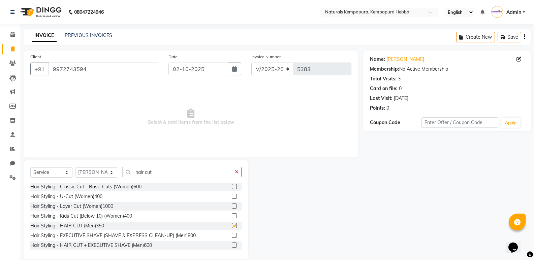
checkbox input "false"
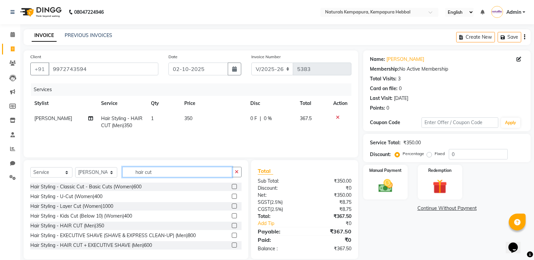
drag, startPoint x: 182, startPoint y: 174, endPoint x: 54, endPoint y: 158, distance: 129.0
click at [74, 168] on div "Select Service Product Membership Package Voucher Prepaid Gift Card Select Styl…" at bounding box center [135, 175] width 211 height 16
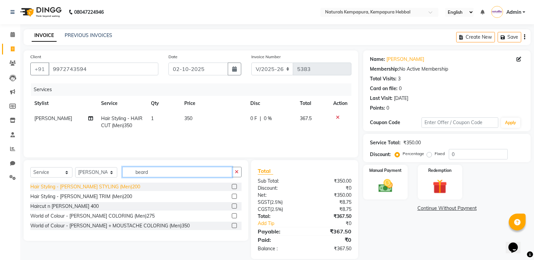
type input "beard"
click at [98, 189] on div "Hair Styling - BEARD STYLING (Men)200" at bounding box center [85, 187] width 110 height 7
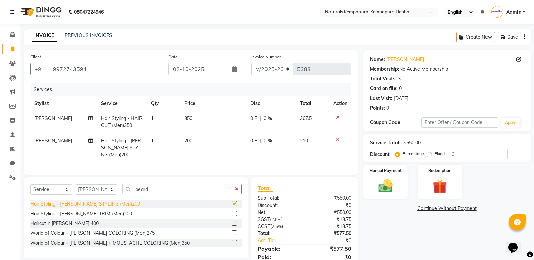
checkbox input "false"
click at [242, 125] on td "350" at bounding box center [213, 122] width 66 height 22
select select "70448"
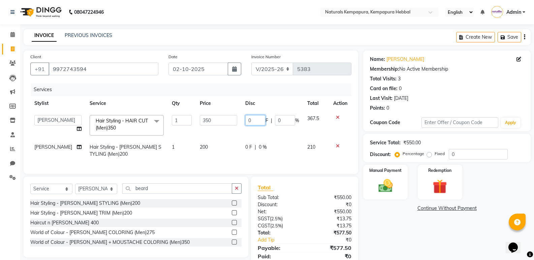
click at [248, 120] on input "0" at bounding box center [255, 120] width 20 height 10
click at [245, 117] on input "0" at bounding box center [255, 120] width 20 height 10
type input "75"
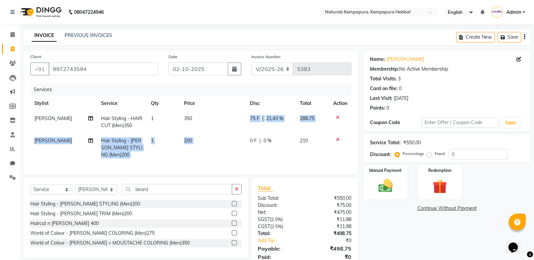
drag, startPoint x: 245, startPoint y: 132, endPoint x: 247, endPoint y: 136, distance: 3.9
click at [247, 135] on tbody "MOHD SUHAIL Hair Styling - HAIR CUT (Men)350 1 350 75 F | 21.43 % 288.75 MOHD S…" at bounding box center [190, 137] width 321 height 52
click at [248, 140] on td "0 F | 0 %" at bounding box center [271, 147] width 50 height 29
select select "70448"
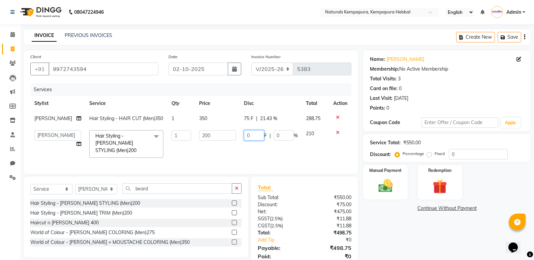
click at [249, 141] on input "0" at bounding box center [254, 135] width 20 height 10
type input "020"
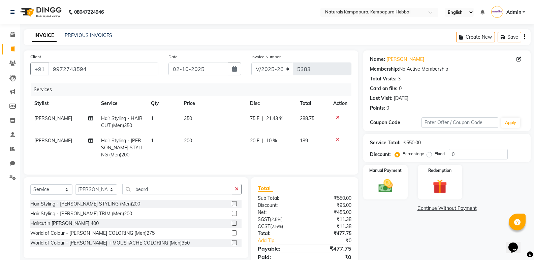
scroll to position [31, 0]
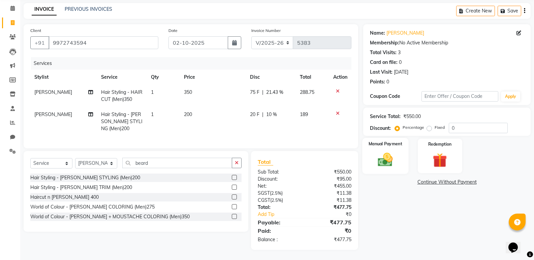
click at [378, 156] on img at bounding box center [385, 159] width 24 height 17
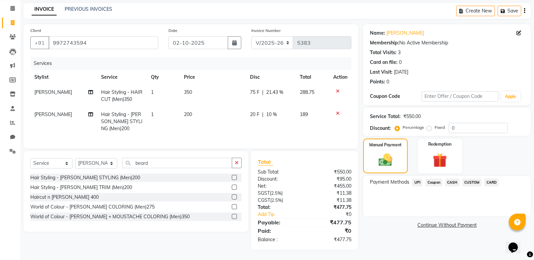
click at [487, 179] on span "CARD" at bounding box center [491, 183] width 14 height 8
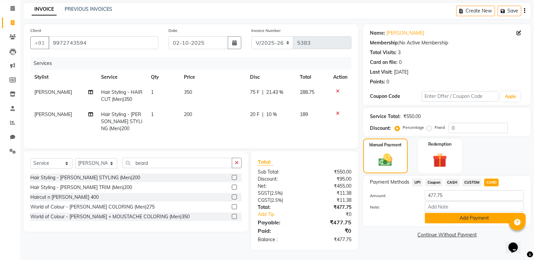
click at [453, 213] on button "Add Payment" at bounding box center [474, 218] width 99 height 10
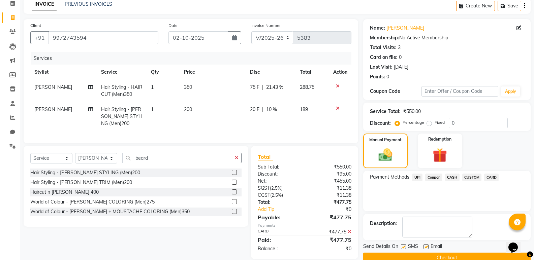
scroll to position [45, 0]
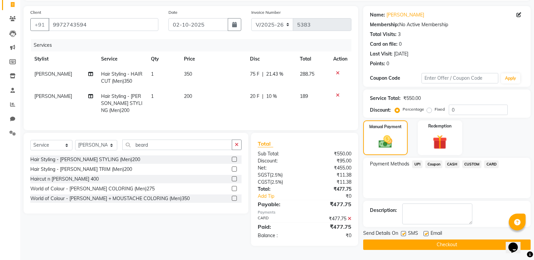
click at [428, 232] on label at bounding box center [425, 233] width 5 height 5
click at [428, 232] on input "checkbox" at bounding box center [425, 234] width 4 height 4
checkbox input "false"
click at [428, 242] on button "Checkout" at bounding box center [446, 245] width 167 height 10
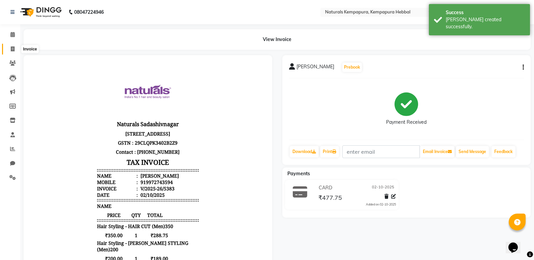
click at [15, 50] on span at bounding box center [13, 49] width 12 height 8
select select "service"
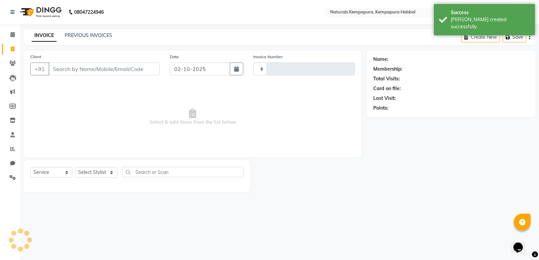
type input "5384"
select select "7848"
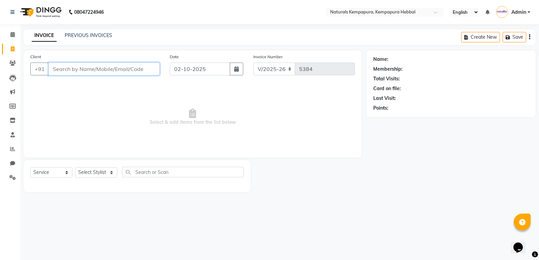
click at [76, 68] on input "Client" at bounding box center [103, 69] width 111 height 13
type input "9121921094"
click at [130, 68] on span "Add Client" at bounding box center [142, 69] width 27 height 7
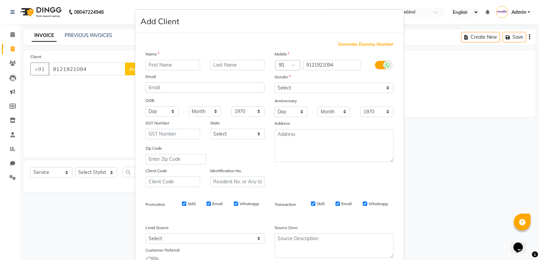
click at [180, 68] on input "text" at bounding box center [172, 65] width 55 height 10
type input "Mohan"
type input "Sai"
click at [307, 92] on select "Select Male Female Other Prefer Not To Say" at bounding box center [333, 88] width 119 height 10
select select "[DEMOGRAPHIC_DATA]"
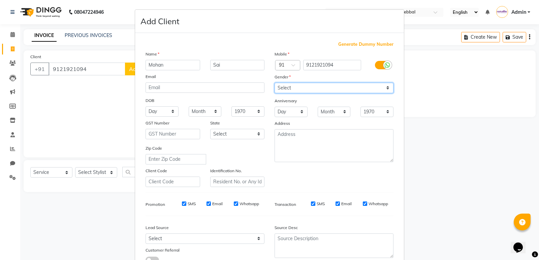
click at [274, 83] on select "Select Male Female Other Prefer Not To Say" at bounding box center [333, 88] width 119 height 10
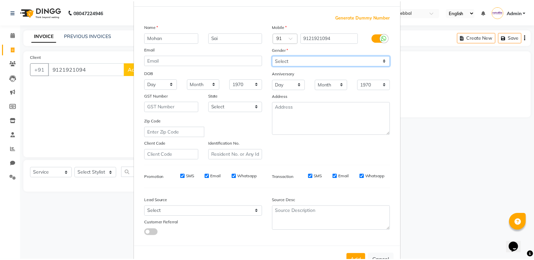
scroll to position [51, 0]
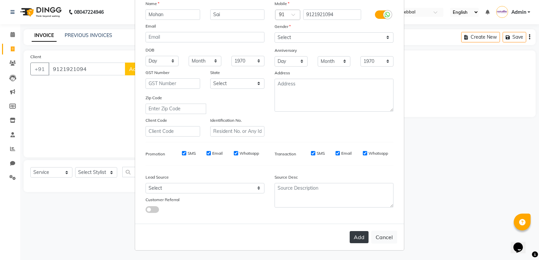
click at [351, 233] on button "Add" at bounding box center [359, 237] width 19 height 12
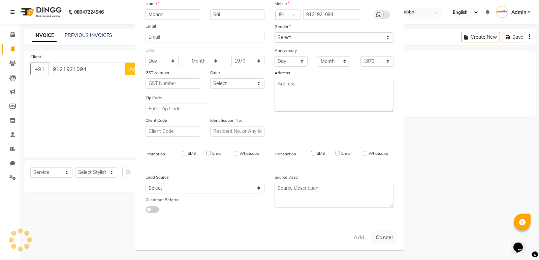
select select
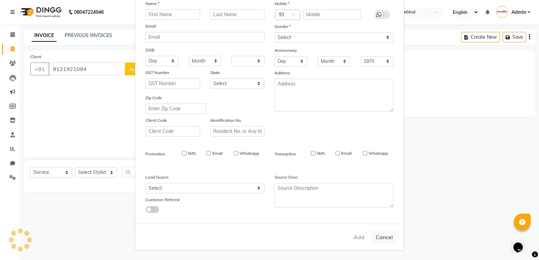
select select
checkbox input "false"
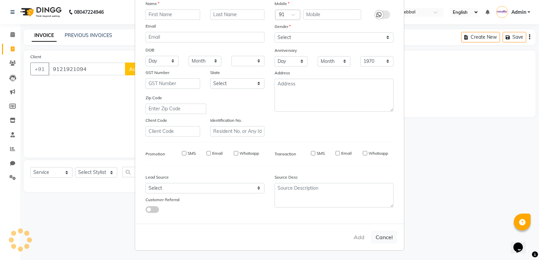
checkbox input "false"
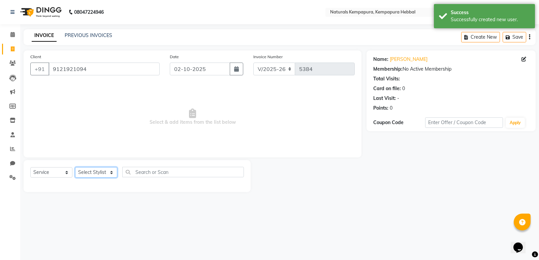
drag, startPoint x: 102, startPoint y: 173, endPoint x: 103, endPoint y: 168, distance: 4.4
click at [102, 173] on select "Select Stylist ADARSH DANISH DURGA HARI HARAN JENNIFER Manager MOHD AARIS MOHD …" at bounding box center [96, 172] width 42 height 10
select select "70439"
click at [75, 167] on select "Select Stylist ADARSH DANISH DURGA HARI HARAN JENNIFER Manager MOHD AARIS MOHD …" at bounding box center [96, 172] width 42 height 10
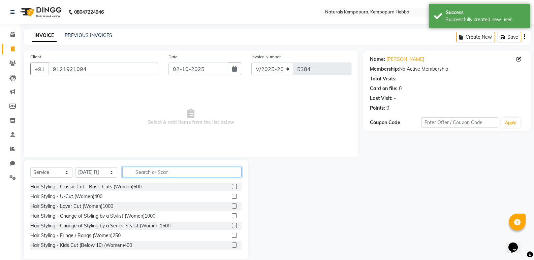
click at [158, 173] on input "text" at bounding box center [181, 172] width 119 height 10
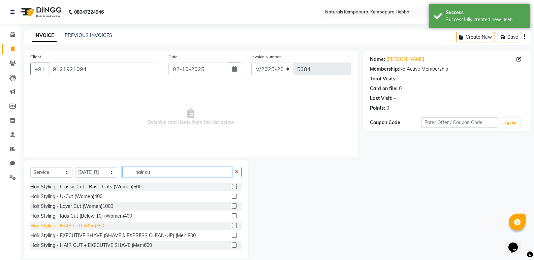
type input "hair cu"
drag, startPoint x: 73, startPoint y: 225, endPoint x: 148, endPoint y: 190, distance: 82.1
click at [74, 225] on div "Hair Styling - HAIR CUT (Men)350" at bounding box center [67, 226] width 74 height 7
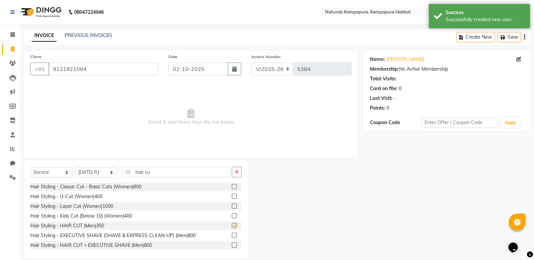
checkbox input "false"
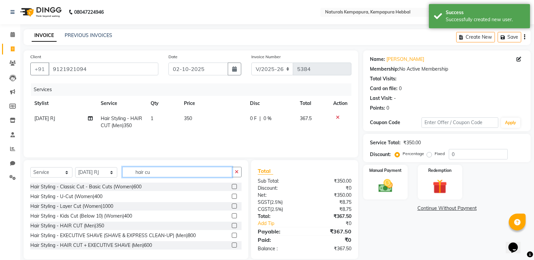
drag, startPoint x: 165, startPoint y: 169, endPoint x: 0, endPoint y: 140, distance: 167.3
click at [19, 165] on div "Select Service Product Membership Package Voucher Prepaid Gift Card Select Styl…" at bounding box center [134, 209] width 230 height 99
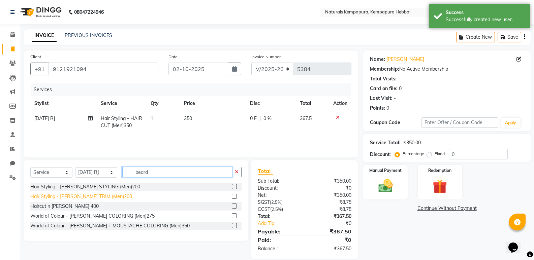
type input "beard"
click at [96, 195] on div "Hair Styling - [PERSON_NAME] TRIM (Men)200" at bounding box center [81, 196] width 102 height 7
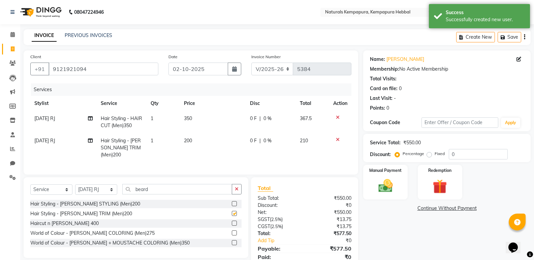
checkbox input "false"
drag, startPoint x: 237, startPoint y: 126, endPoint x: 242, endPoint y: 122, distance: 7.0
click at [237, 126] on td "350" at bounding box center [213, 122] width 66 height 22
select select "70439"
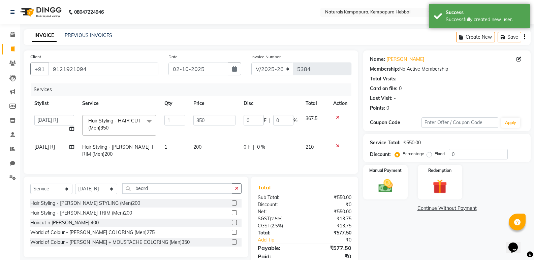
click at [250, 119] on input "0" at bounding box center [253, 120] width 20 height 10
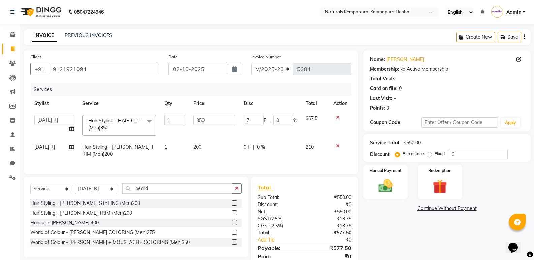
type input "75"
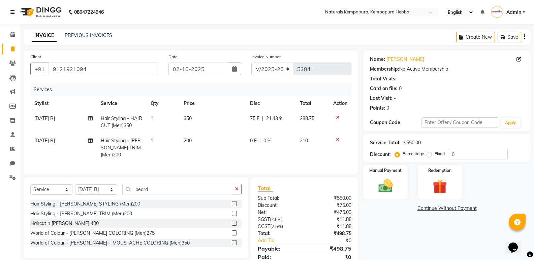
click at [336, 139] on icon at bounding box center [338, 139] width 4 height 5
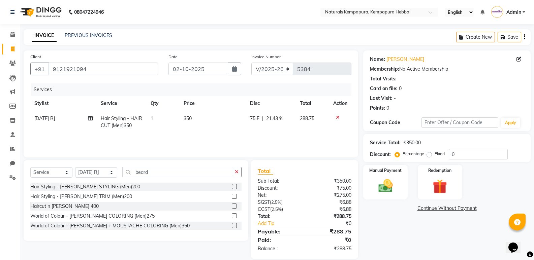
scroll to position [9, 0]
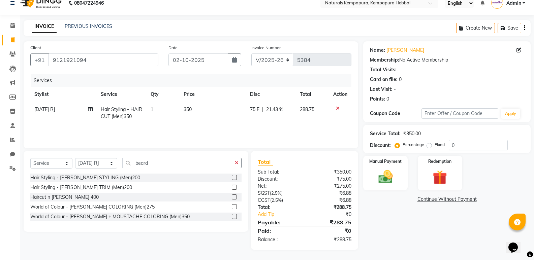
click at [248, 112] on td "75 F | 21.43 %" at bounding box center [271, 113] width 50 height 22
select select "70439"
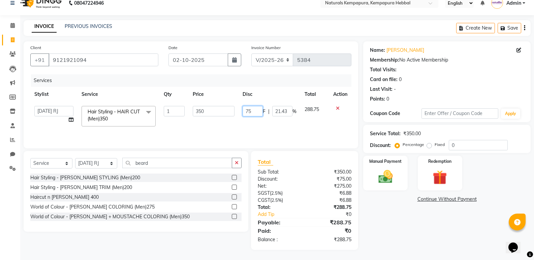
click at [250, 110] on input "75" at bounding box center [252, 111] width 20 height 10
type input "7"
click at [229, 121] on td "350" at bounding box center [214, 116] width 50 height 29
select select "70439"
click at [188, 133] on div "Services Stylist Service Qty Price Disc Total Action ADARSH DANISH DURGA HARI H…" at bounding box center [190, 107] width 321 height 67
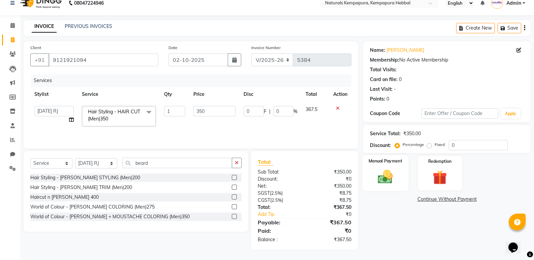
click at [390, 182] on img at bounding box center [385, 176] width 24 height 17
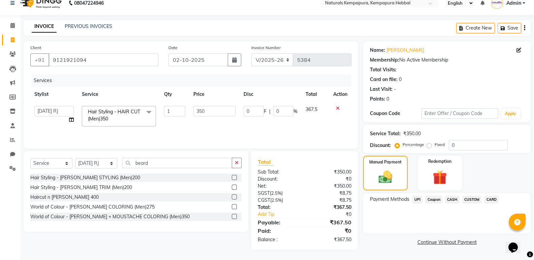
click at [420, 201] on span "UPI" at bounding box center [417, 200] width 10 height 8
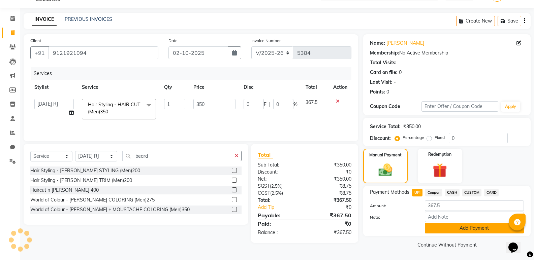
click at [452, 229] on button "Add Payment" at bounding box center [474, 228] width 99 height 10
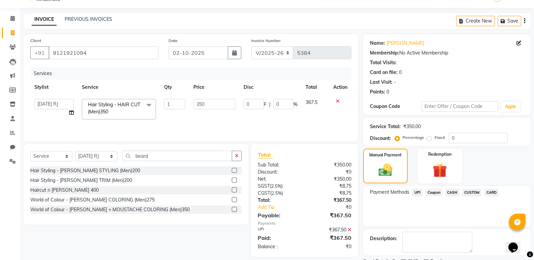
scroll to position [44, 0]
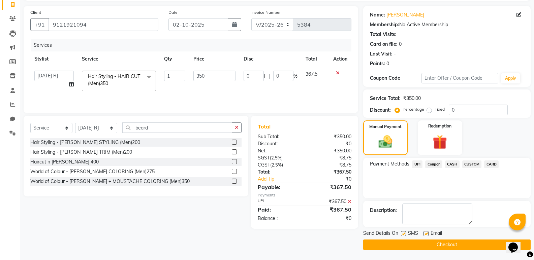
click at [428, 236] on label at bounding box center [425, 233] width 5 height 5
click at [428, 236] on input "checkbox" at bounding box center [425, 234] width 4 height 4
checkbox input "false"
click at [427, 242] on button "Checkout" at bounding box center [446, 245] width 167 height 10
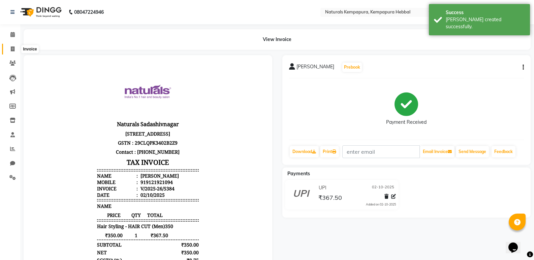
click at [16, 48] on span at bounding box center [13, 49] width 12 height 8
select select "service"
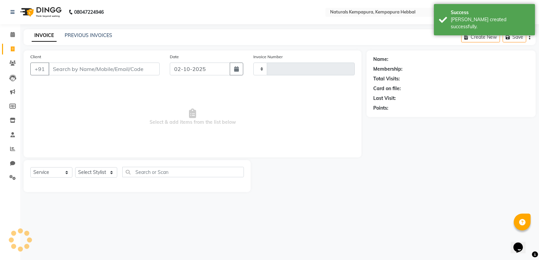
type input "5385"
select select "7848"
click at [78, 32] on div "PREVIOUS INVOICES" at bounding box center [88, 35] width 47 height 7
click at [79, 34] on link "PREVIOUS INVOICES" at bounding box center [88, 35] width 47 height 6
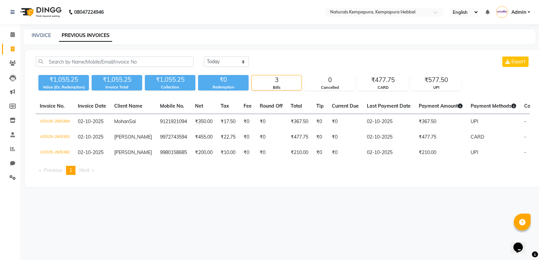
click at [269, 212] on div "08047224946 Select Location × Naturals Kempapura, Kempapura Hebbal English ENGL…" at bounding box center [269, 130] width 539 height 260
click at [46, 36] on link "INVOICE" at bounding box center [41, 35] width 19 height 6
select select "7848"
select select "service"
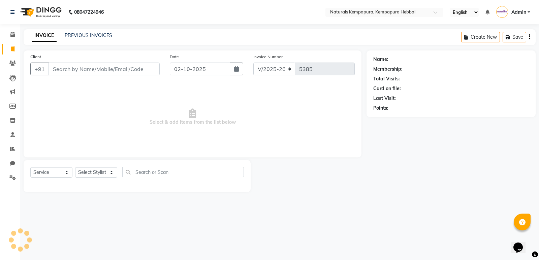
drag, startPoint x: 46, startPoint y: 36, endPoint x: 69, endPoint y: 68, distance: 39.3
click at [69, 68] on input "Client" at bounding box center [103, 69] width 111 height 13
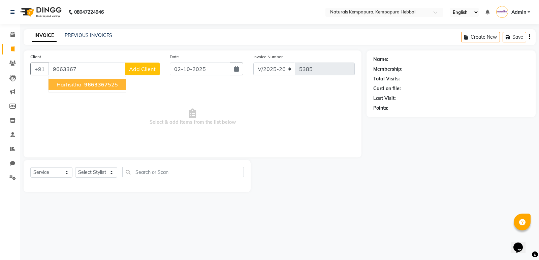
click at [105, 82] on span "9663367" at bounding box center [96, 84] width 24 height 7
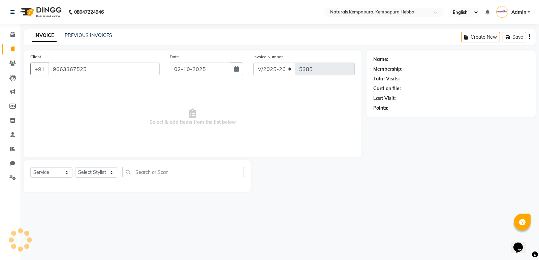
type input "9663367525"
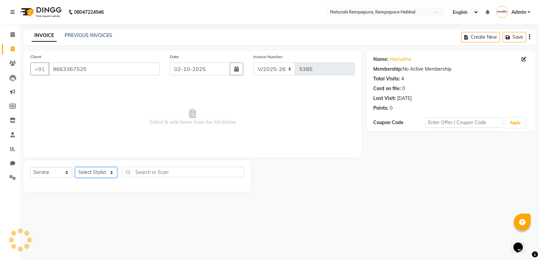
click at [113, 177] on select "Select Stylist ADARSH DANISH DURGA HARI HARAN JENNIFER Manager MOHD AARIS MOHD …" at bounding box center [96, 172] width 42 height 10
select select "70441"
click at [75, 167] on select "Select Stylist ADARSH DANISH DURGA HARI HARAN JENNIFER Manager MOHD AARIS MOHD …" at bounding box center [96, 172] width 42 height 10
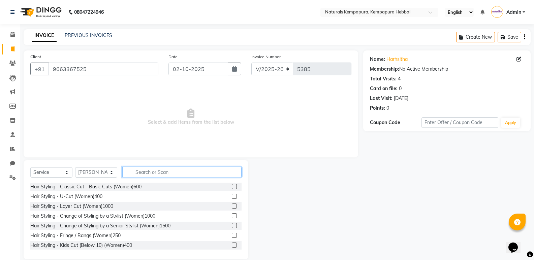
click at [133, 174] on input "text" at bounding box center [181, 172] width 119 height 10
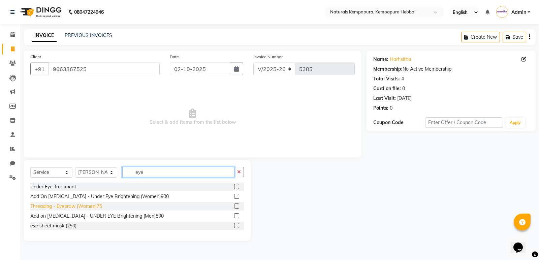
type input "eye"
click at [95, 207] on div "Threading - Eyebrow (Women)75" at bounding box center [66, 206] width 72 height 7
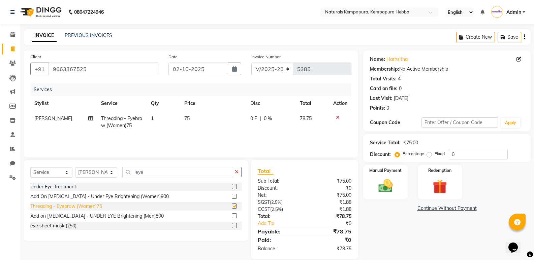
checkbox input "false"
click at [235, 173] on icon "button" at bounding box center [237, 172] width 4 height 5
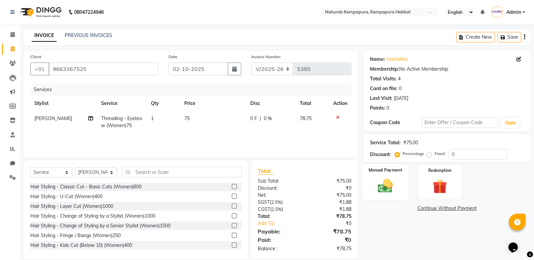
click at [391, 191] on img at bounding box center [385, 185] width 24 height 17
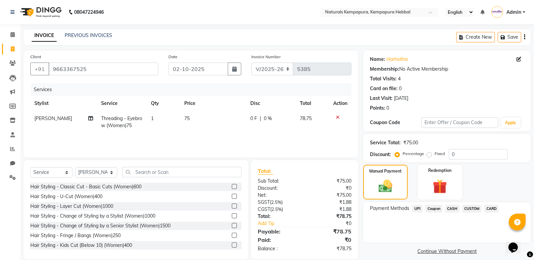
click at [421, 210] on span "UPI" at bounding box center [417, 209] width 10 height 8
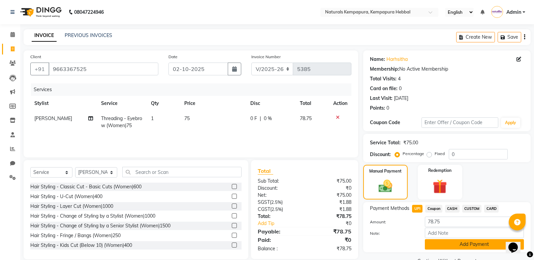
scroll to position [16, 0]
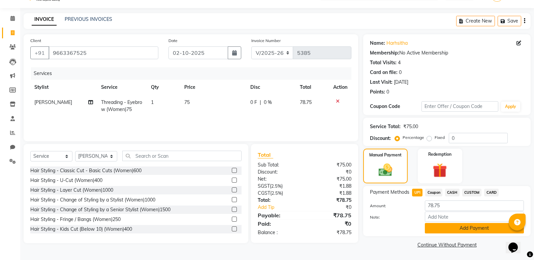
click at [427, 228] on button "Add Payment" at bounding box center [474, 228] width 99 height 10
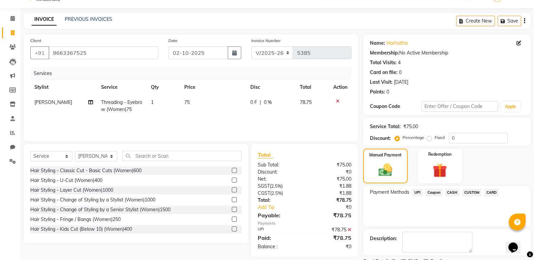
scroll to position [44, 0]
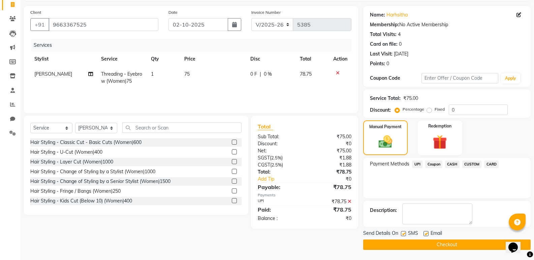
click at [426, 233] on label at bounding box center [425, 233] width 5 height 5
click at [426, 233] on input "checkbox" at bounding box center [425, 234] width 4 height 4
checkbox input "false"
click at [425, 244] on button "Checkout" at bounding box center [446, 245] width 167 height 10
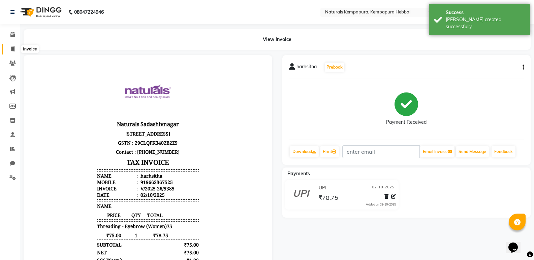
click at [14, 46] on span at bounding box center [13, 49] width 12 height 8
select select "service"
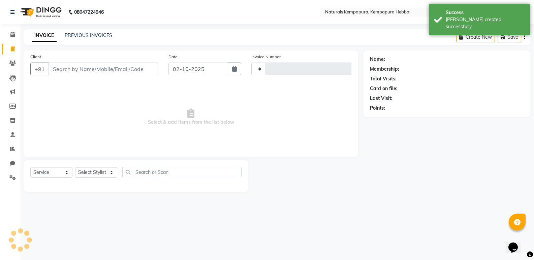
type input "5386"
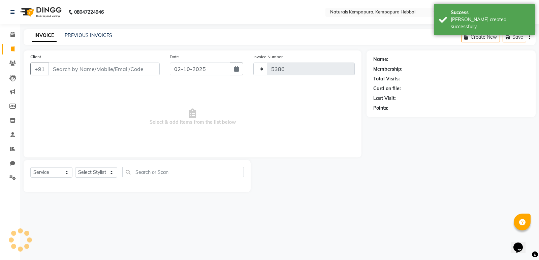
select select "7848"
click at [158, 68] on input "Client" at bounding box center [103, 69] width 111 height 13
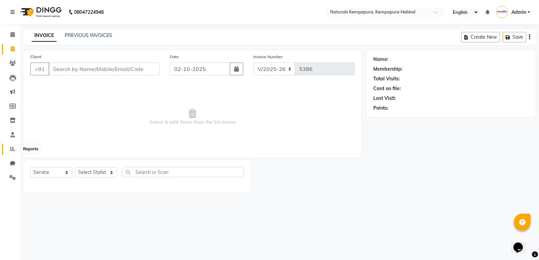
click at [10, 150] on span at bounding box center [13, 149] width 12 height 8
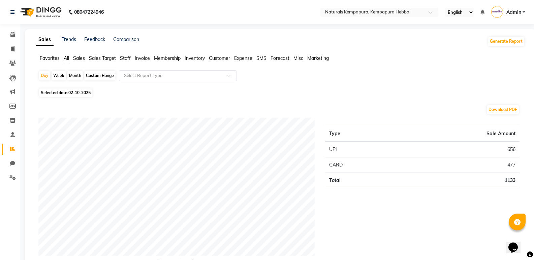
click at [126, 58] on span "Staff" at bounding box center [125, 58] width 11 height 6
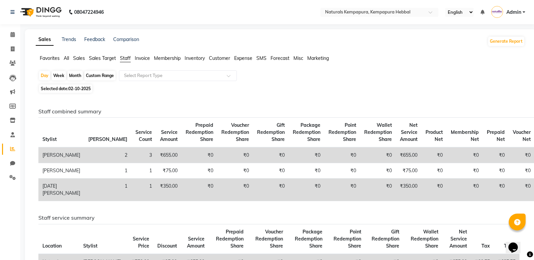
click at [105, 77] on div "Custom Range" at bounding box center [99, 75] width 31 height 9
select select "10"
select select "2025"
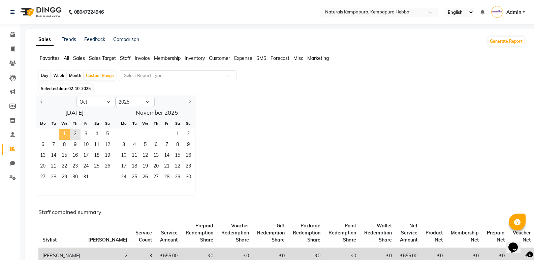
click at [61, 135] on span "1" at bounding box center [64, 134] width 11 height 11
click at [75, 133] on span "2" at bounding box center [75, 134] width 11 height 11
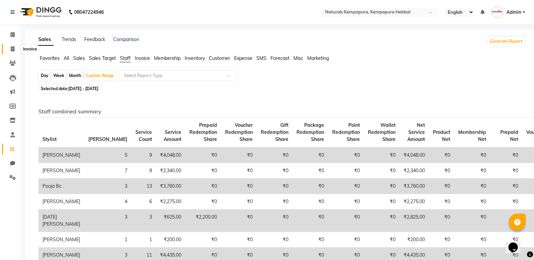
click at [7, 50] on span at bounding box center [13, 49] width 12 height 8
select select "7848"
select select "service"
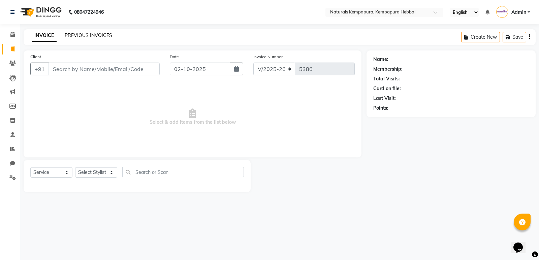
click at [76, 37] on link "PREVIOUS INVOICES" at bounding box center [88, 35] width 47 height 6
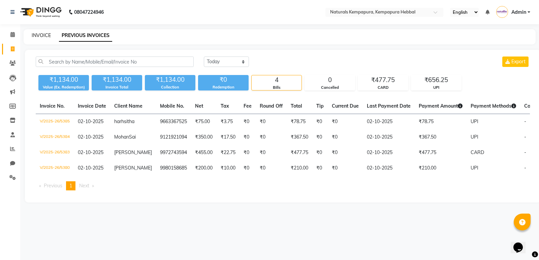
click at [40, 37] on link "INVOICE" at bounding box center [41, 35] width 19 height 6
select select "service"
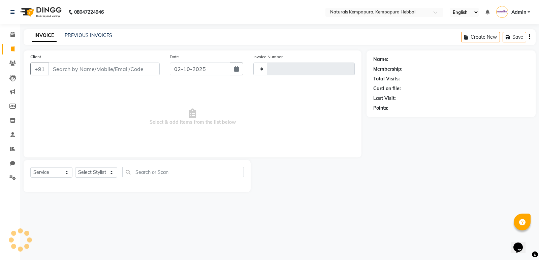
type input "5386"
select select "7848"
click at [14, 36] on icon at bounding box center [12, 34] width 4 height 5
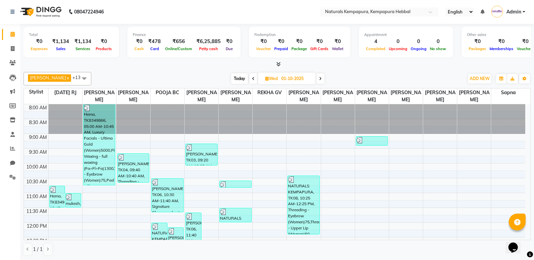
click at [316, 81] on span at bounding box center [320, 78] width 8 height 10
type input "02-10-2025"
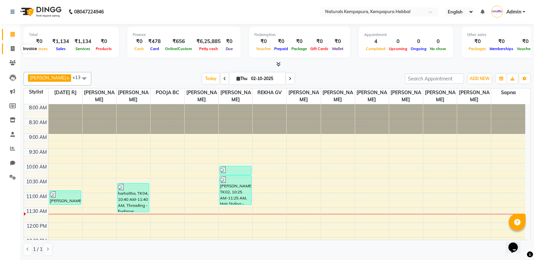
click at [13, 45] on span at bounding box center [13, 49] width 12 height 8
select select "service"
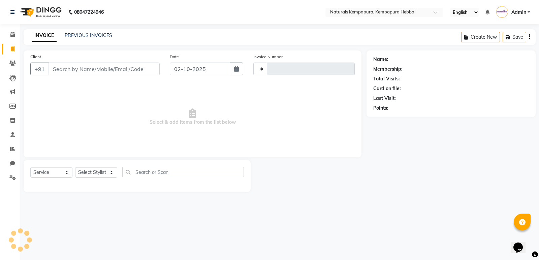
type input "5386"
select select "7848"
click at [82, 65] on input "Client" at bounding box center [103, 69] width 111 height 13
click at [83, 69] on input "Client" at bounding box center [103, 69] width 111 height 13
click at [91, 32] on link "PREVIOUS INVOICES" at bounding box center [88, 35] width 47 height 6
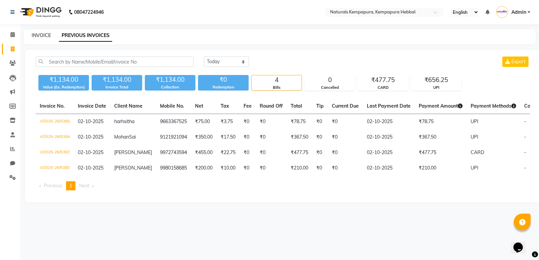
click at [41, 35] on link "INVOICE" at bounding box center [41, 35] width 19 height 6
select select "7848"
select select "service"
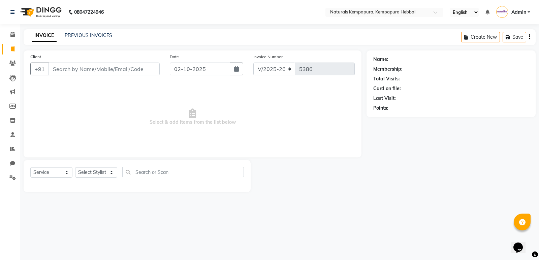
click at [143, 66] on input "Client" at bounding box center [103, 69] width 111 height 13
click at [104, 36] on link "PREVIOUS INVOICES" at bounding box center [88, 35] width 47 height 6
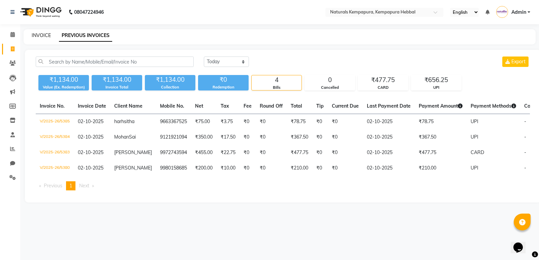
click at [46, 33] on link "INVOICE" at bounding box center [41, 35] width 19 height 6
select select "7848"
select select "service"
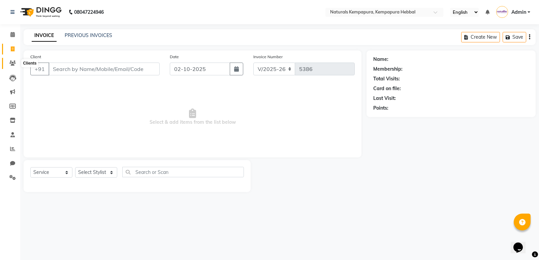
click at [10, 62] on icon at bounding box center [12, 63] width 6 height 5
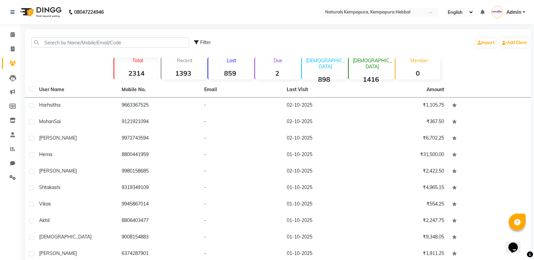
click at [13, 84] on li "Leads" at bounding box center [10, 78] width 20 height 14
click at [14, 75] on icon at bounding box center [12, 78] width 7 height 7
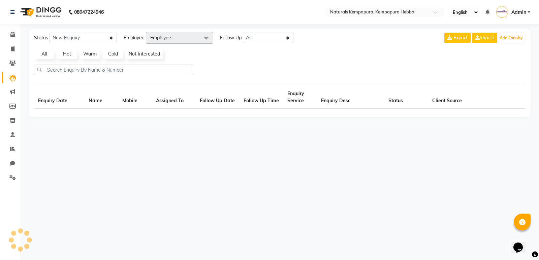
select select "10"
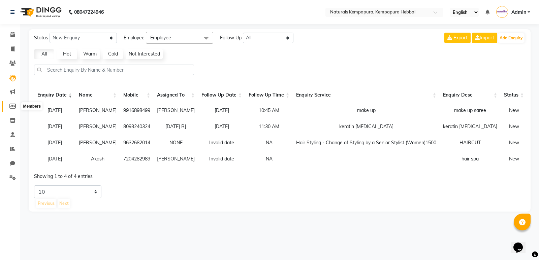
click at [9, 109] on span at bounding box center [13, 107] width 12 height 8
select select
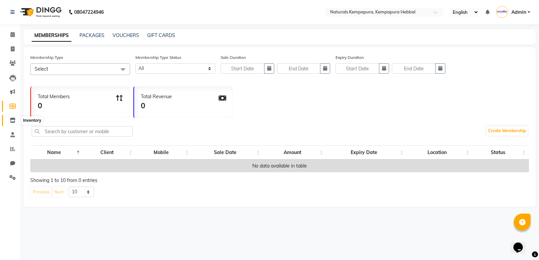
click at [14, 122] on icon at bounding box center [13, 120] width 6 height 5
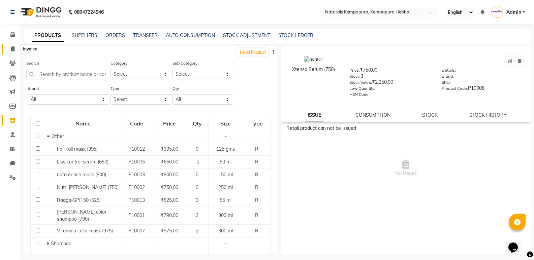
click at [11, 48] on icon at bounding box center [13, 48] width 4 height 5
select select "7848"
select select "service"
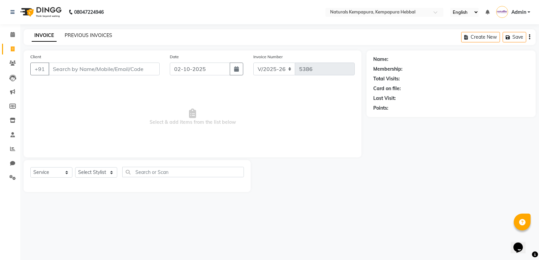
click at [91, 35] on link "PREVIOUS INVOICES" at bounding box center [88, 35] width 47 height 6
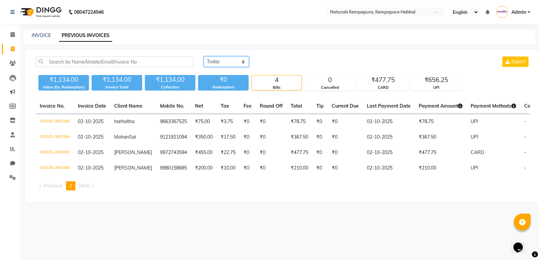
click at [244, 62] on select "Today Yesterday Custom Range" at bounding box center [226, 62] width 45 height 10
click at [204, 57] on select "Today Yesterday Custom Range" at bounding box center [226, 62] width 45 height 10
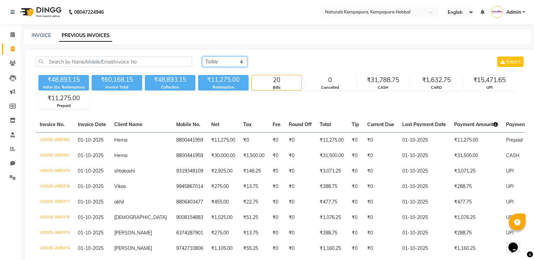
click at [245, 57] on select "Today Yesterday Custom Range" at bounding box center [224, 62] width 45 height 10
select select "today"
click at [202, 57] on select "Today Yesterday Custom Range" at bounding box center [224, 62] width 45 height 10
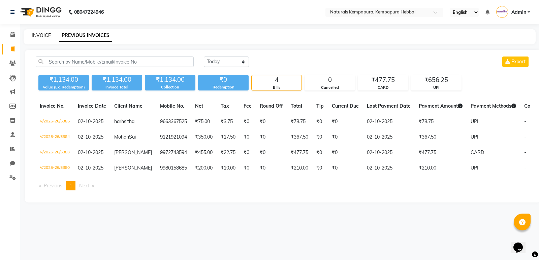
click at [40, 33] on link "INVOICE" at bounding box center [41, 35] width 19 height 6
select select "7848"
select select "service"
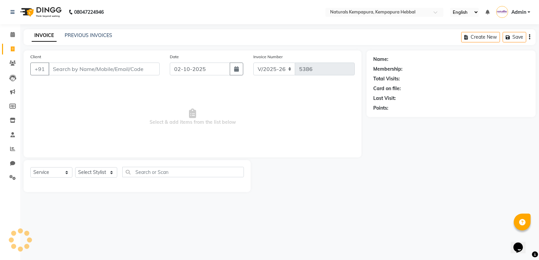
click at [85, 70] on input "Client" at bounding box center [103, 69] width 111 height 13
click at [62, 67] on input "Client" at bounding box center [103, 69] width 111 height 13
click at [108, 79] on div "Client +91" at bounding box center [94, 67] width 139 height 28
click at [95, 71] on input "Client" at bounding box center [103, 69] width 111 height 13
click at [110, 66] on input "Client" at bounding box center [103, 69] width 111 height 13
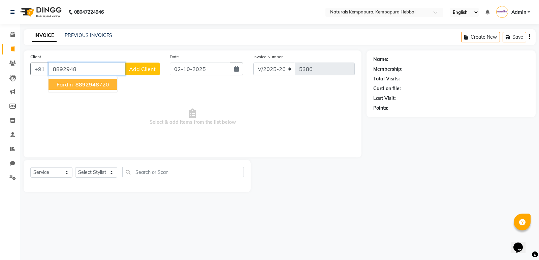
click at [108, 80] on button "fardin 8892948 720" at bounding box center [82, 84] width 69 height 11
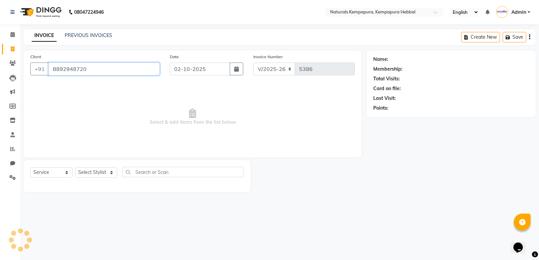
type input "8892948720"
click at [100, 174] on select "Select Stylist ADARSH DANISH DURGA HARI HARAN JENNIFER Manager MOHD AARIS MOHD …" at bounding box center [96, 172] width 42 height 10
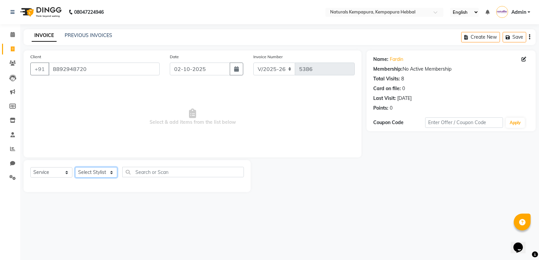
select select "70447"
click at [75, 167] on select "Select Stylist ADARSH DANISH DURGA HARI HARAN JENNIFER Manager MOHD AARIS MOHD …" at bounding box center [96, 172] width 42 height 10
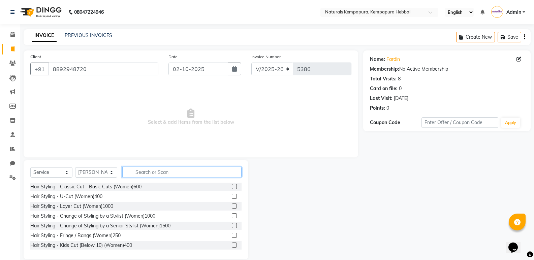
click at [175, 170] on input "text" at bounding box center [181, 172] width 119 height 10
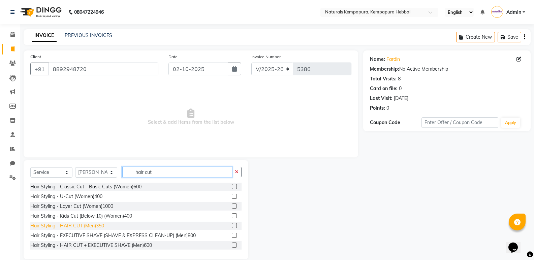
type input "hair cut"
click at [81, 226] on div "Hair Styling - HAIR CUT (Men)350" at bounding box center [67, 226] width 74 height 7
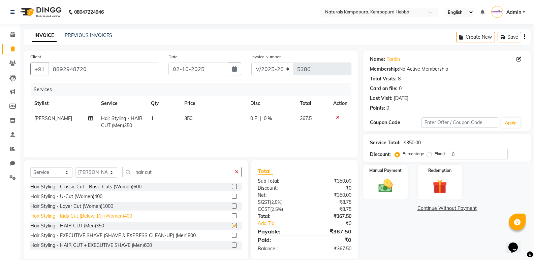
checkbox input "false"
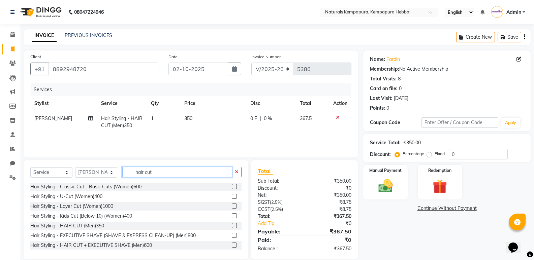
click at [166, 172] on input "hair cut" at bounding box center [177, 172] width 110 height 10
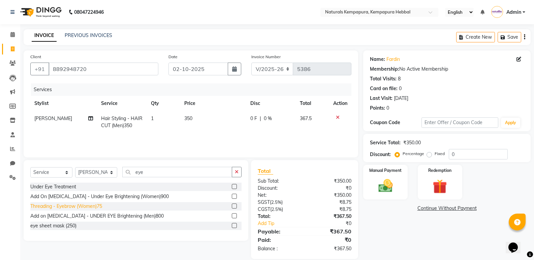
click at [94, 207] on div "Threading - Eyebrow (Women)75" at bounding box center [66, 206] width 72 height 7
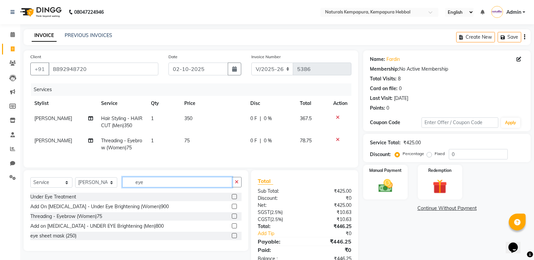
click at [157, 188] on input "eye" at bounding box center [177, 182] width 110 height 10
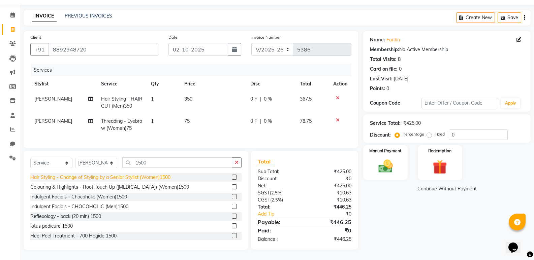
click at [74, 178] on div "Hair Styling - Change of Styling by a Senior Stylist (Women)1500" at bounding box center [100, 177] width 140 height 7
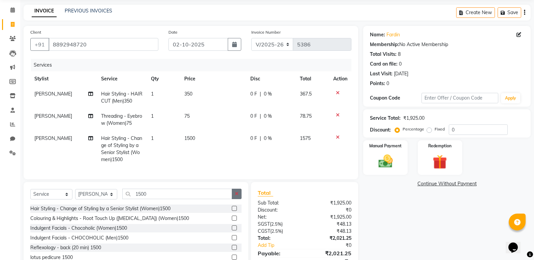
click at [237, 196] on icon "button" at bounding box center [237, 194] width 4 height 5
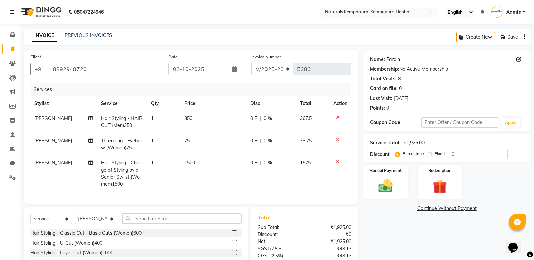
click at [393, 60] on link "Fardin" at bounding box center [392, 59] width 13 height 7
click at [269, 120] on span "0 %" at bounding box center [268, 118] width 8 height 7
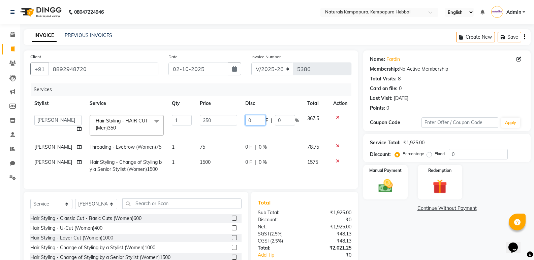
click at [252, 122] on input "0" at bounding box center [255, 120] width 20 height 10
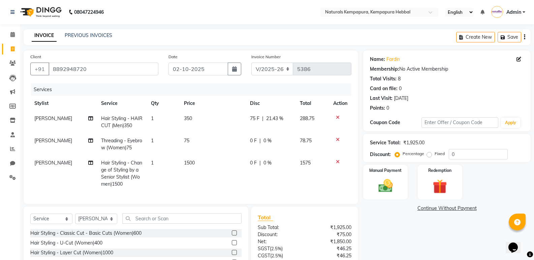
click at [252, 193] on div "Client +91 8892948720 Date 02-10-2025 Invoice Number V/2025 V/2025-26 5386 Serv…" at bounding box center [191, 128] width 334 height 154
click at [257, 165] on div "0 F | 0 %" at bounding box center [271, 163] width 42 height 7
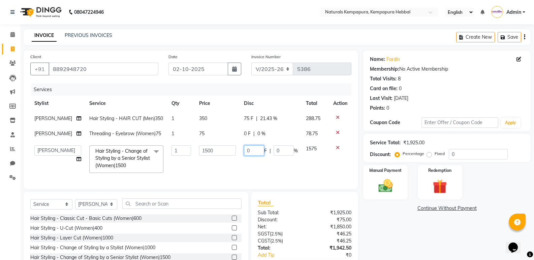
click at [258, 156] on input "0" at bounding box center [254, 150] width 20 height 10
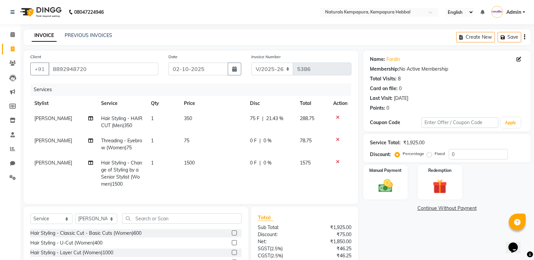
click at [274, 204] on div "Client +91 8892948720 Date 02-10-2025 Invoice Number V/2025 V/2025-26 5386 Serv…" at bounding box center [191, 128] width 334 height 154
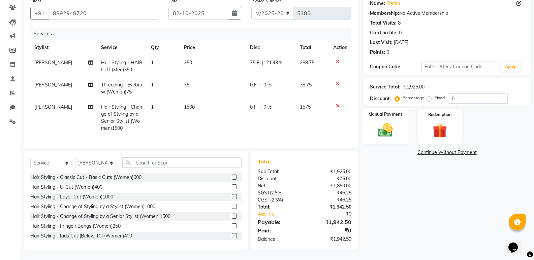
click at [396, 123] on img at bounding box center [385, 130] width 24 height 17
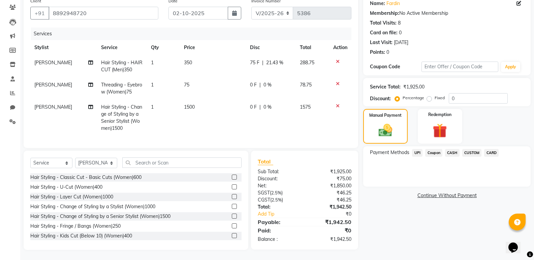
click at [416, 149] on span "UPI" at bounding box center [417, 153] width 10 height 8
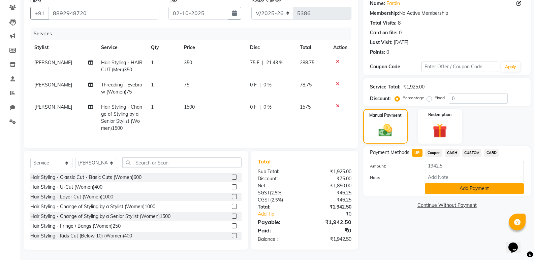
click at [450, 184] on button "Add Payment" at bounding box center [474, 189] width 99 height 10
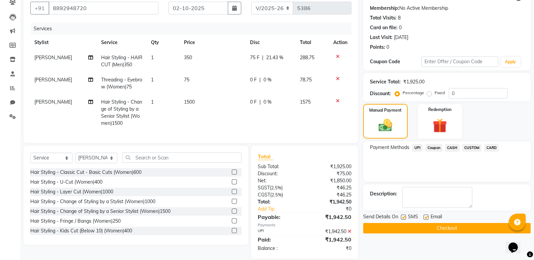
scroll to position [75, 0]
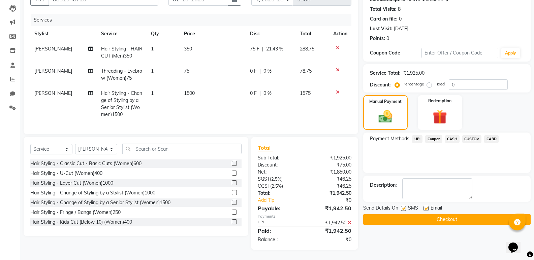
click at [424, 206] on label at bounding box center [425, 208] width 5 height 5
click at [424, 207] on input "checkbox" at bounding box center [425, 209] width 4 height 4
click at [433, 215] on button "Checkout" at bounding box center [446, 220] width 167 height 10
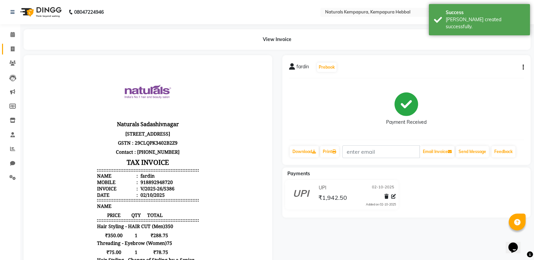
click at [10, 45] on link "Invoice" at bounding box center [10, 49] width 16 height 11
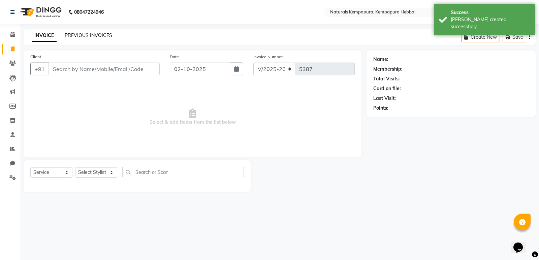
click at [78, 33] on link "PREVIOUS INVOICES" at bounding box center [88, 35] width 47 height 6
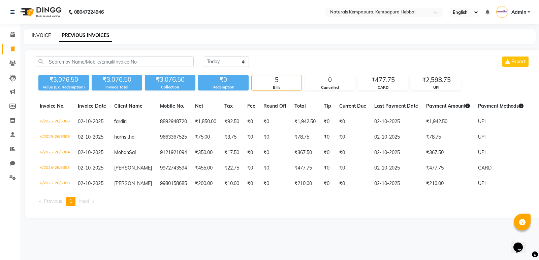
click at [41, 34] on link "INVOICE" at bounding box center [41, 35] width 19 height 6
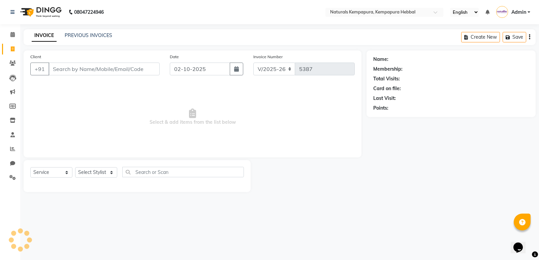
click at [78, 69] on input "Client" at bounding box center [103, 69] width 111 height 13
click at [66, 72] on input "Client" at bounding box center [103, 69] width 111 height 13
click at [90, 34] on link "PREVIOUS INVOICES" at bounding box center [88, 35] width 47 height 6
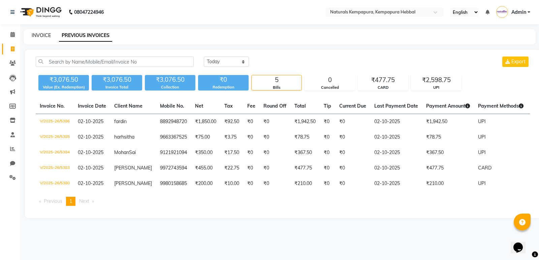
click at [38, 36] on link "INVOICE" at bounding box center [41, 35] width 19 height 6
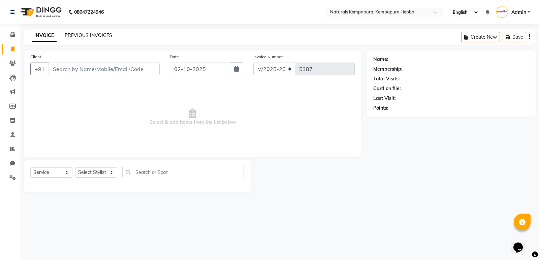
click at [85, 36] on link "PREVIOUS INVOICES" at bounding box center [88, 35] width 47 height 6
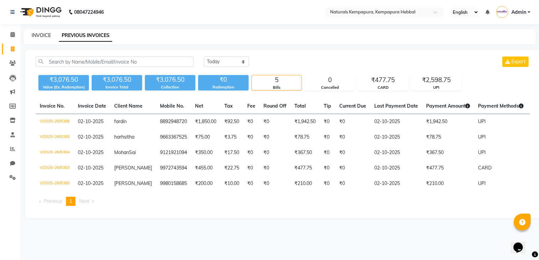
click at [47, 37] on link "INVOICE" at bounding box center [41, 35] width 19 height 6
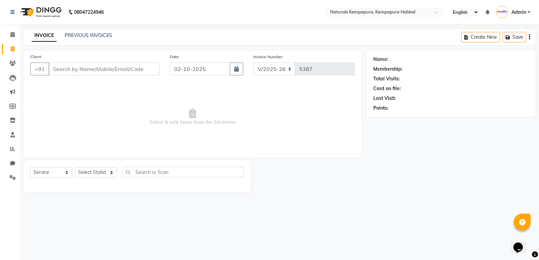
click at [117, 70] on input "Client" at bounding box center [103, 69] width 111 height 13
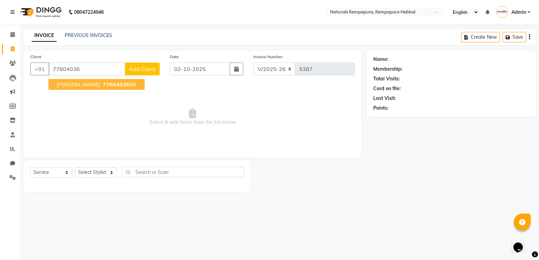
click at [103, 83] on span "77604036" at bounding box center [116, 84] width 27 height 7
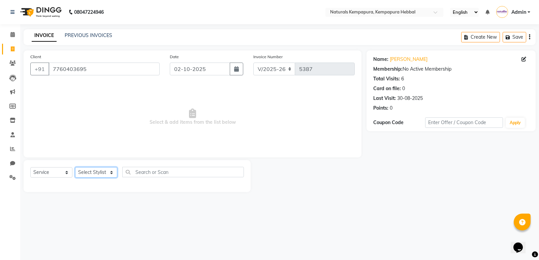
click at [100, 173] on select "Select Stylist ADARSH DANISH DURGA HARI HARAN JENNIFER Manager MOHD AARIS MOHD …" at bounding box center [96, 172] width 42 height 10
click at [75, 167] on select "Select Stylist ADARSH DANISH DURGA HARI HARAN JENNIFER Manager MOHD AARIS MOHD …" at bounding box center [96, 172] width 42 height 10
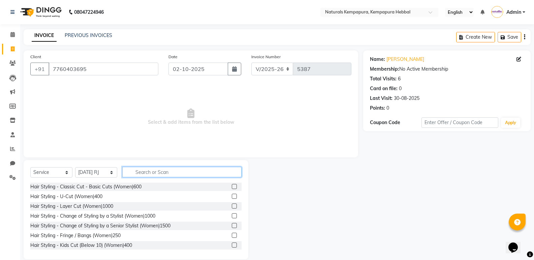
click at [135, 173] on input "text" at bounding box center [181, 172] width 119 height 10
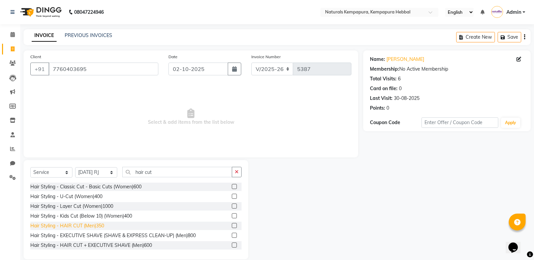
click at [100, 226] on div "Hair Styling - HAIR CUT (Men)350" at bounding box center [67, 226] width 74 height 7
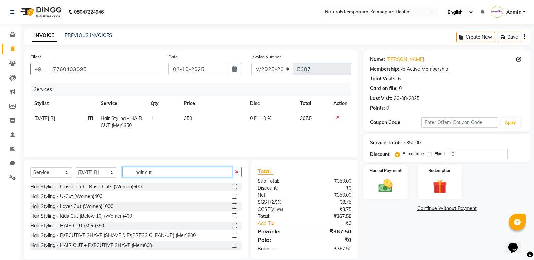
click at [156, 174] on input "hair cut" at bounding box center [177, 172] width 110 height 10
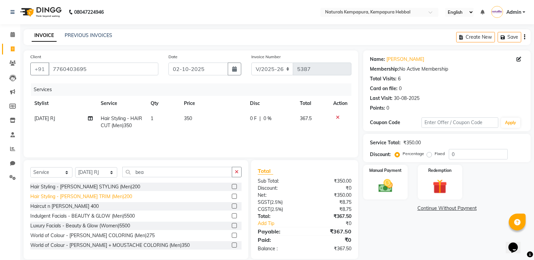
click at [97, 196] on div "Hair Styling - [PERSON_NAME] TRIM (Men)200" at bounding box center [81, 196] width 102 height 7
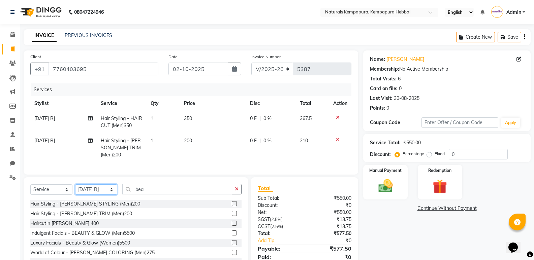
click at [101, 190] on select "Select Stylist ADARSH DANISH DURGA HARI HARAN JENNIFER Manager MOHD AARIS MOHD …" at bounding box center [96, 190] width 42 height 10
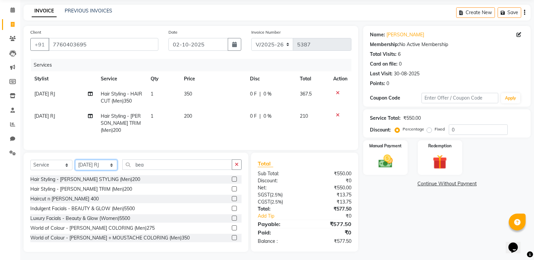
click at [87, 165] on select "Select Stylist ADARSH DANISH DURGA HARI HARAN JENNIFER Manager MOHD AARIS MOHD …" at bounding box center [96, 165] width 42 height 10
click at [75, 160] on select "Select Stylist ADARSH DANISH DURGA HARI HARAN JENNIFER Manager MOHD AARIS MOHD …" at bounding box center [96, 165] width 42 height 10
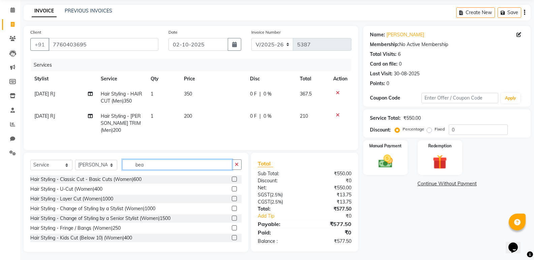
click at [156, 162] on input "bea" at bounding box center [177, 165] width 110 height 10
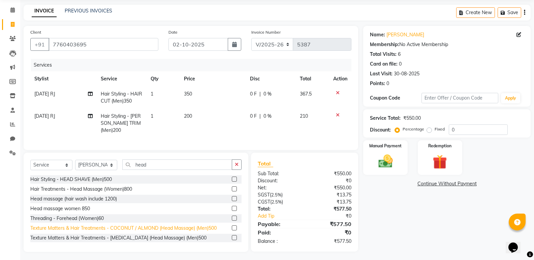
click at [146, 229] on div "Texture Matters & Hair Treatments - COCONUT / ALMOND (Head Massage) (Men)500" at bounding box center [123, 228] width 186 height 7
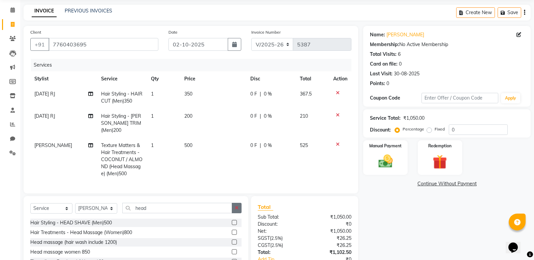
click at [236, 206] on icon "button" at bounding box center [237, 208] width 4 height 5
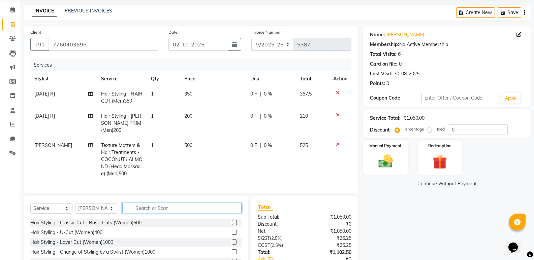
scroll to position [0, 0]
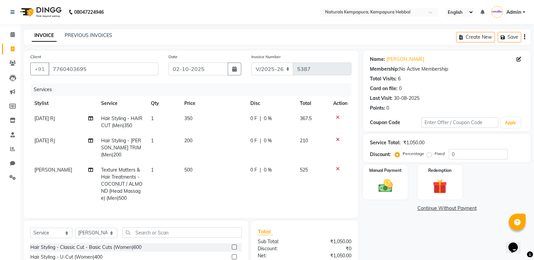
click at [254, 122] on span "0 F" at bounding box center [253, 118] width 7 height 7
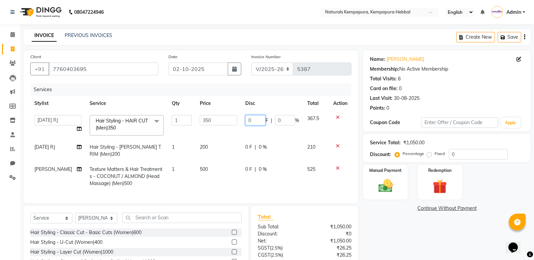
click at [255, 119] on input "0" at bounding box center [255, 120] width 20 height 10
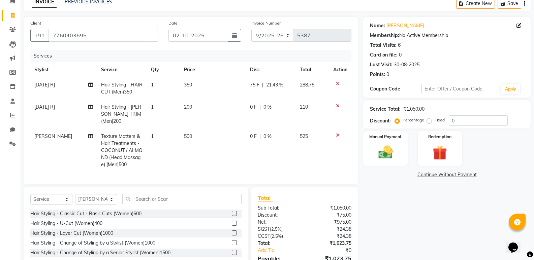
click at [313, 211] on div "Total Sub Total: ₹1,050.00 Discount: ₹75.00 Net: ₹975.00 SGST ( 2.5% ) ₹24.38 C…" at bounding box center [305, 237] width 94 height 86
click at [395, 25] on link "Adarsh" at bounding box center [405, 25] width 38 height 7
click at [244, 112] on td "200" at bounding box center [213, 114] width 66 height 29
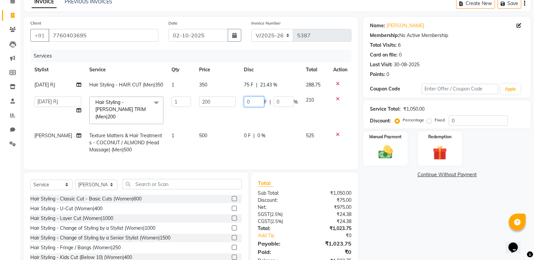
click at [251, 107] on input "0" at bounding box center [254, 102] width 20 height 10
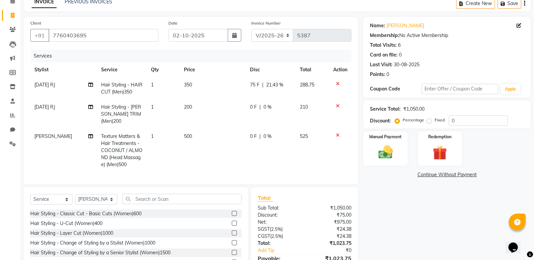
click at [242, 107] on tr "RAJA RJ Hair Styling - BEARD TRIM (Men)200 1 200 0 F | 0 % 210" at bounding box center [190, 114] width 321 height 29
click at [250, 106] on span "0 F" at bounding box center [253, 107] width 7 height 7
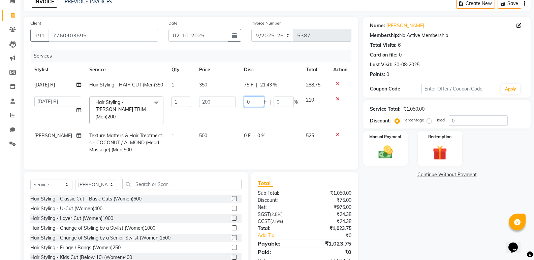
click at [244, 107] on input "0" at bounding box center [254, 102] width 20 height 10
click at [236, 137] on td "500" at bounding box center [217, 142] width 45 height 29
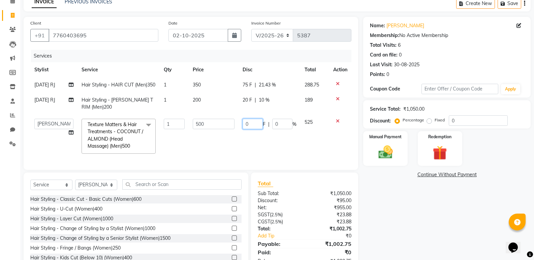
click at [244, 129] on input "0" at bounding box center [252, 124] width 20 height 10
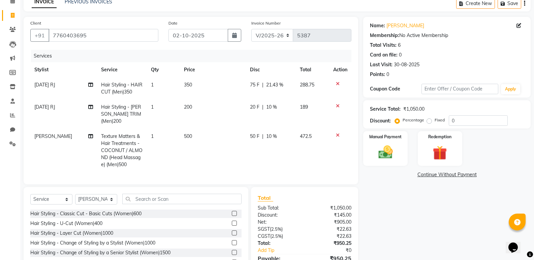
click at [270, 188] on div "Total Sub Total: ₹1,050.00 Discount: ₹145.00 Net: ₹905.00 SGST ( 2.5% ) ₹22.63 …" at bounding box center [304, 236] width 107 height 99
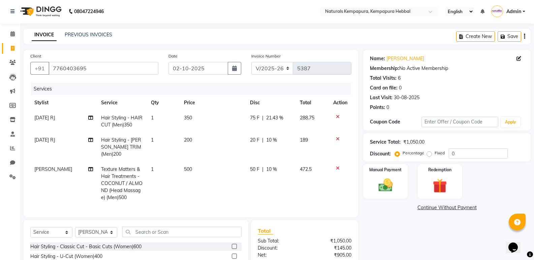
scroll to position [68, 0]
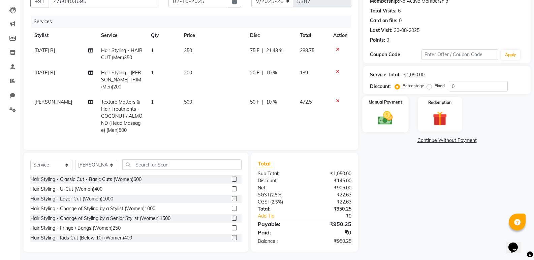
click at [393, 126] on img at bounding box center [385, 117] width 24 height 17
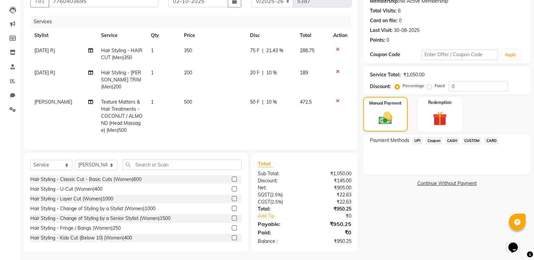
click at [416, 141] on span "UPI" at bounding box center [417, 141] width 10 height 8
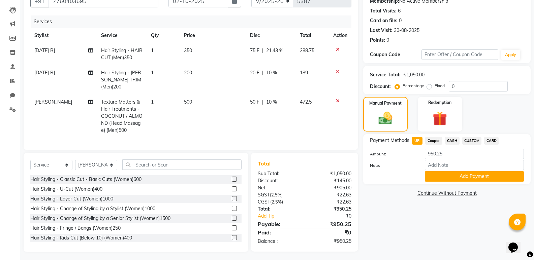
click at [452, 186] on div "Name: Adarsh Membership: No Active Membership Total Visits: 6 Card on file: 0 L…" at bounding box center [449, 117] width 172 height 270
click at [456, 176] on button "Add Payment" at bounding box center [474, 176] width 99 height 10
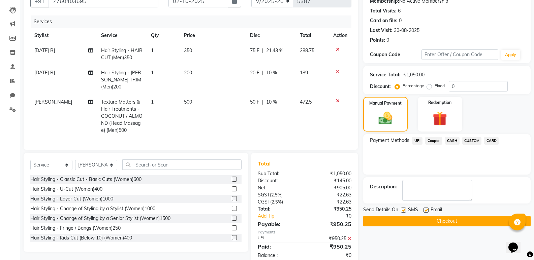
click at [427, 210] on label at bounding box center [425, 210] width 5 height 5
click at [427, 210] on input "checkbox" at bounding box center [425, 210] width 4 height 4
click at [425, 224] on button "Checkout" at bounding box center [446, 221] width 167 height 10
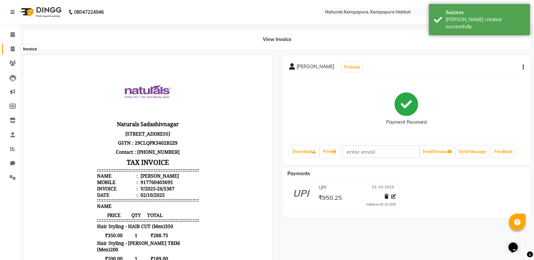
click at [13, 52] on span at bounding box center [13, 49] width 12 height 8
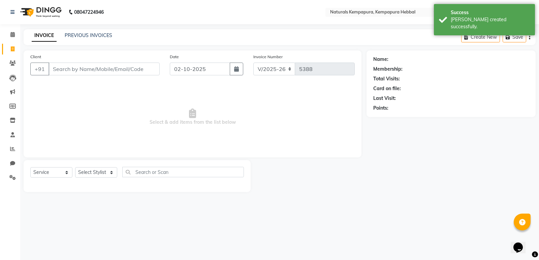
click at [69, 69] on input "Client" at bounding box center [103, 69] width 111 height 13
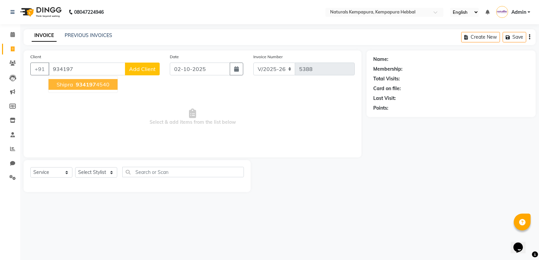
click at [63, 83] on span "shipra" at bounding box center [65, 84] width 17 height 7
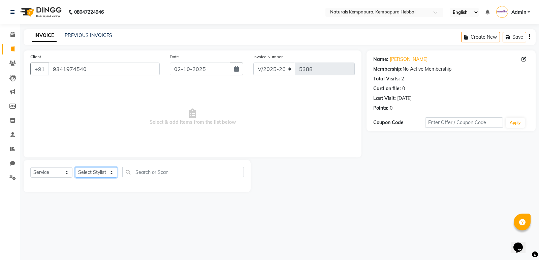
click at [109, 173] on select "Select Stylist ADARSH DANISH DURGA HARI HARAN JENNIFER Manager MOHD AARIS MOHD …" at bounding box center [96, 172] width 42 height 10
click at [75, 167] on select "Select Stylist ADARSH DANISH DURGA HARI HARAN JENNIFER Manager MOHD AARIS MOHD …" at bounding box center [96, 172] width 42 height 10
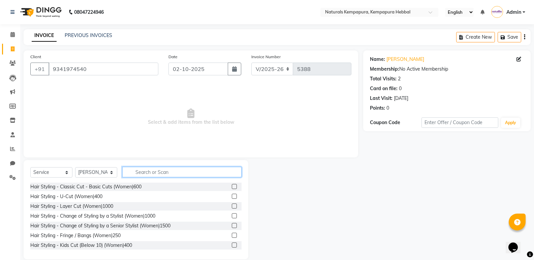
click at [160, 175] on input "text" at bounding box center [181, 172] width 119 height 10
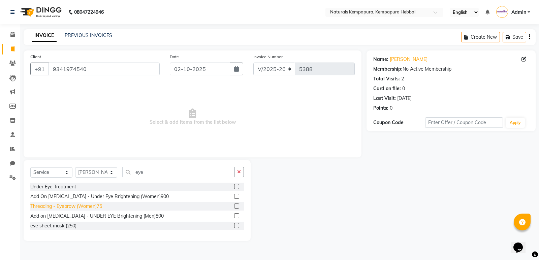
click at [57, 209] on div "Threading - Eyebrow (Women)75" at bounding box center [66, 206] width 72 height 7
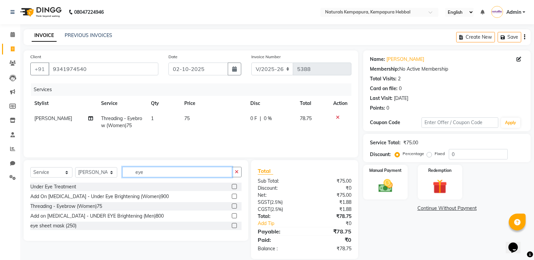
click at [152, 174] on input "eye" at bounding box center [177, 172] width 110 height 10
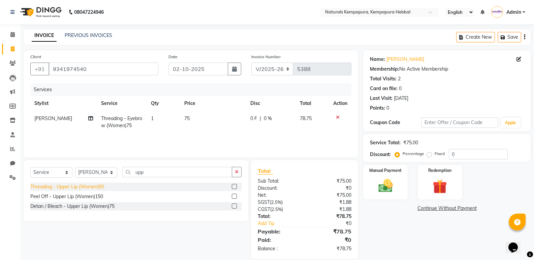
click at [92, 186] on div "Threading - Upper Lip (Women)50" at bounding box center [67, 187] width 74 height 7
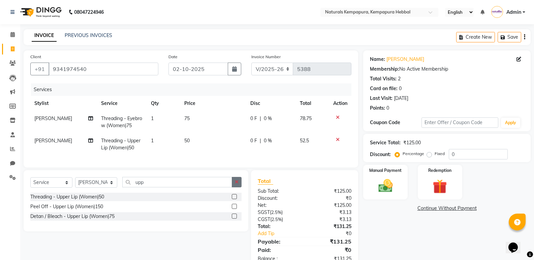
click at [233, 185] on button "button" at bounding box center [237, 182] width 10 height 10
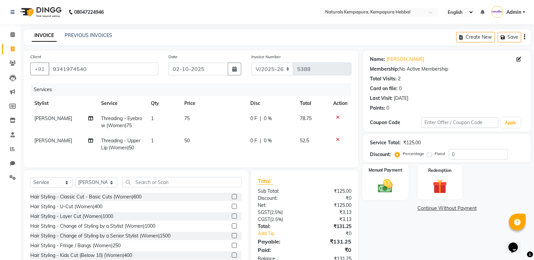
click at [389, 178] on img at bounding box center [385, 185] width 24 height 17
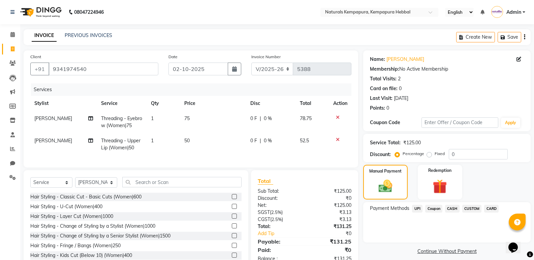
click at [418, 209] on span "UPI" at bounding box center [417, 209] width 10 height 8
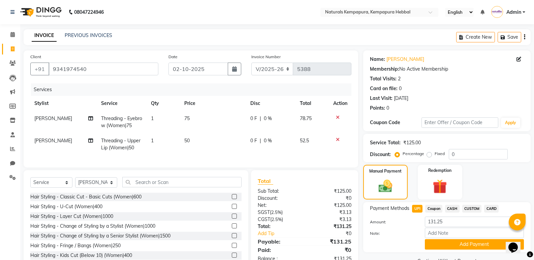
scroll to position [25, 0]
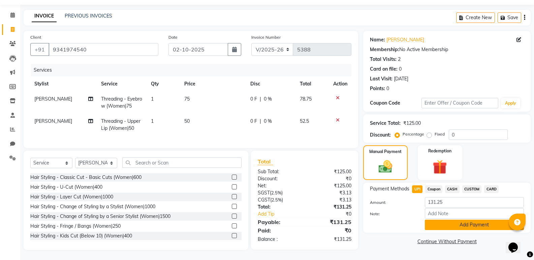
click at [449, 224] on button "Add Payment" at bounding box center [474, 225] width 99 height 10
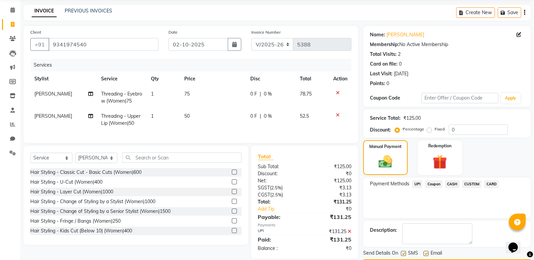
scroll to position [44, 0]
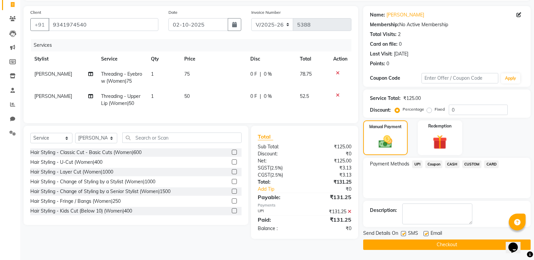
click at [427, 234] on label at bounding box center [425, 233] width 5 height 5
click at [427, 234] on input "checkbox" at bounding box center [425, 234] width 4 height 4
click at [432, 244] on button "Checkout" at bounding box center [446, 245] width 167 height 10
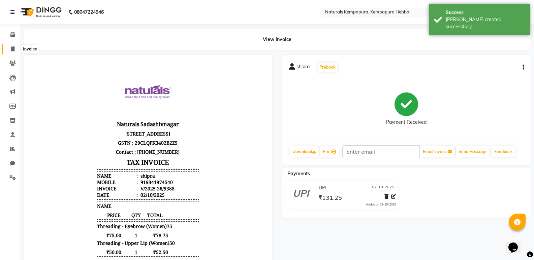
click at [11, 46] on icon at bounding box center [13, 48] width 4 height 5
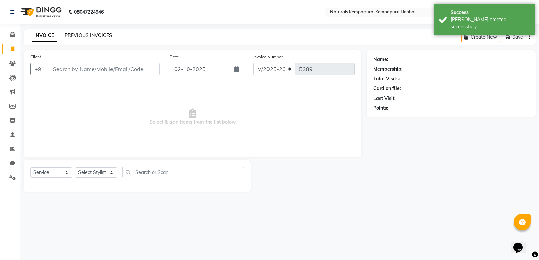
click at [95, 37] on link "PREVIOUS INVOICES" at bounding box center [88, 35] width 47 height 6
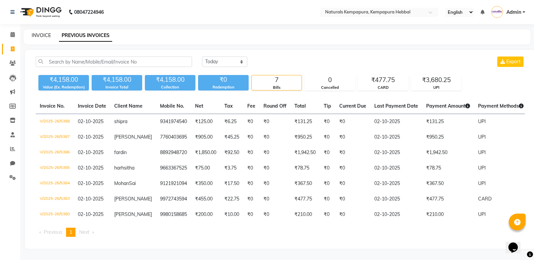
click at [41, 37] on link "INVOICE" at bounding box center [41, 35] width 19 height 6
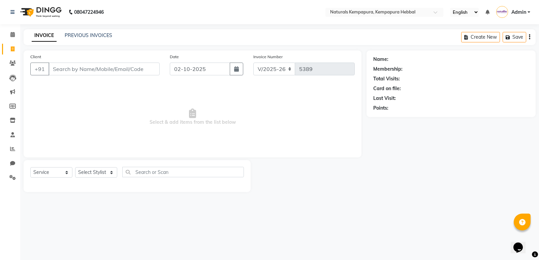
click at [95, 67] on input "Client" at bounding box center [103, 69] width 111 height 13
click at [98, 31] on div "INVOICE PREVIOUS INVOICES Create New Save" at bounding box center [280, 37] width 512 height 16
click at [97, 34] on link "PREVIOUS INVOICES" at bounding box center [88, 35] width 47 height 6
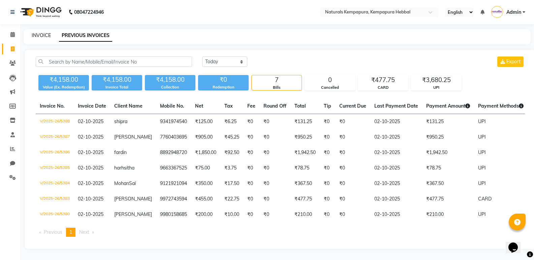
click at [39, 35] on link "INVOICE" at bounding box center [41, 35] width 19 height 6
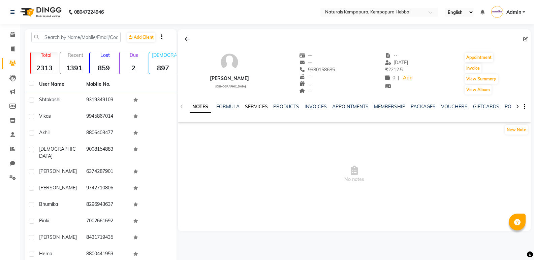
click at [259, 107] on link "SERVICES" at bounding box center [256, 107] width 23 height 6
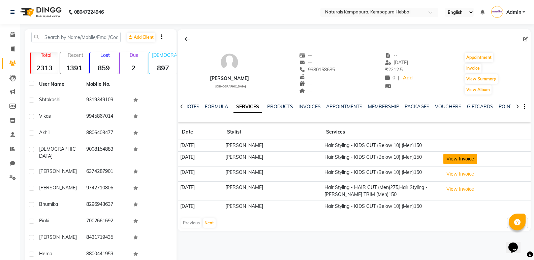
click at [461, 161] on button "View Invoice" at bounding box center [460, 159] width 34 height 10
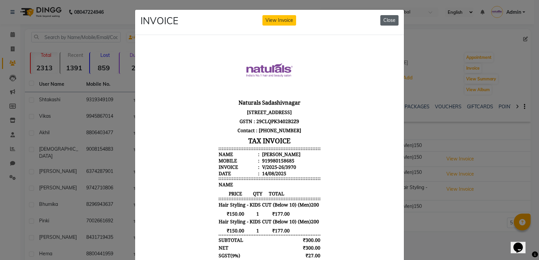
click at [391, 19] on button "Close" at bounding box center [389, 20] width 18 height 10
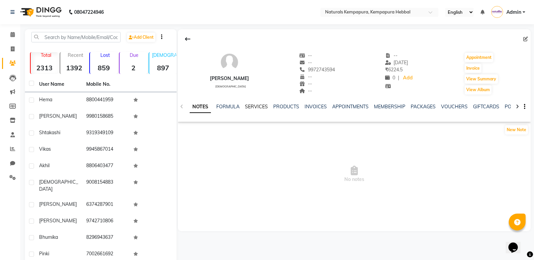
click at [252, 107] on link "SERVICES" at bounding box center [256, 107] width 23 height 6
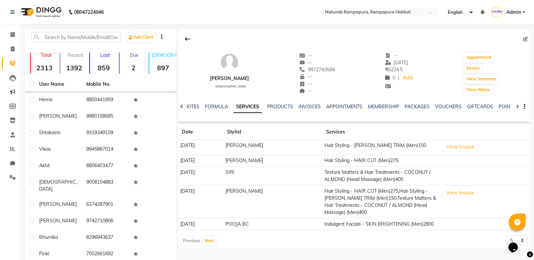
click at [203, 3] on nav "08047224946 Select Location × Naturals Kempapura, Kempapura Hebbal English ENGL…" at bounding box center [267, 12] width 534 height 24
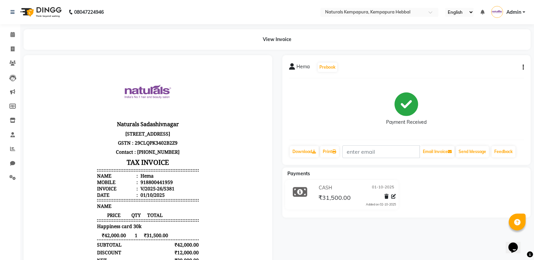
scroll to position [101, 0]
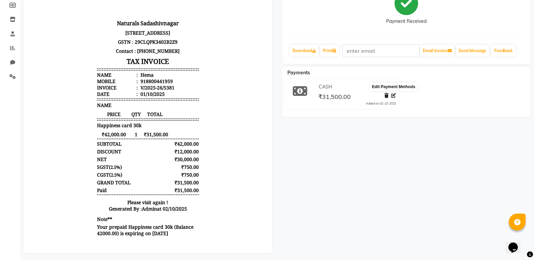
click at [392, 96] on icon at bounding box center [393, 95] width 5 height 5
select select "1"
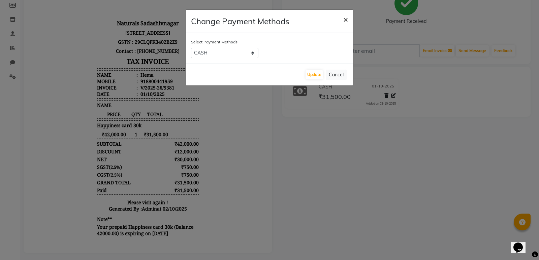
click at [345, 21] on span "×" at bounding box center [345, 19] width 5 height 10
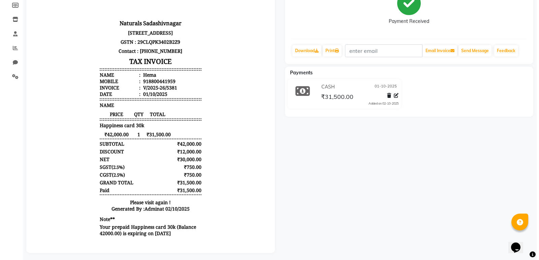
scroll to position [0, 0]
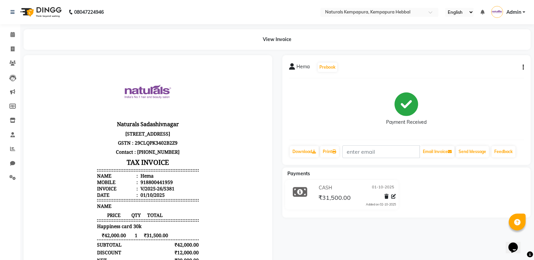
click at [524, 66] on div "Hema Prebook Payment Received Download Print Email Invoice Send Message Feedback" at bounding box center [406, 110] width 249 height 110
click at [523, 67] on icon "button" at bounding box center [522, 67] width 1 height 0
click at [496, 71] on div "Edit Invoice" at bounding box center [496, 71] width 34 height 8
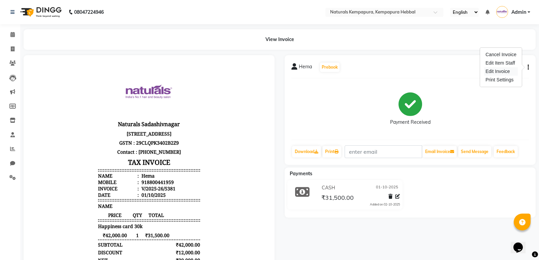
select select "service"
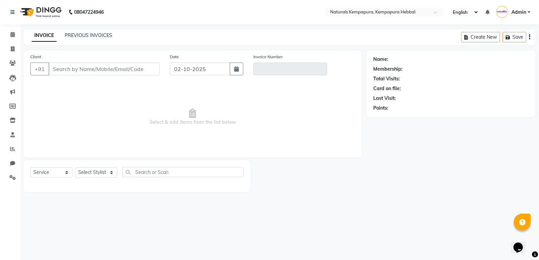
type input "8800441959"
type input "V/2025-26/5381"
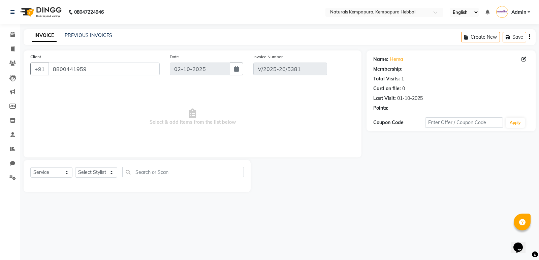
type input "01-10-2025"
select select "select"
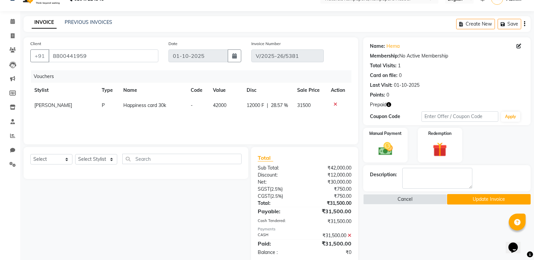
scroll to position [26, 0]
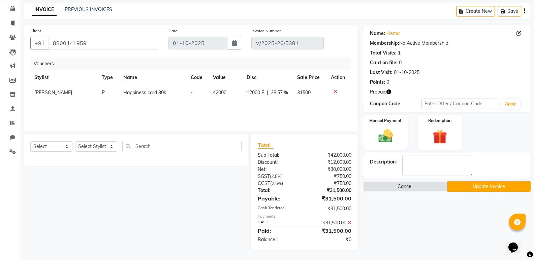
click at [349, 222] on icon at bounding box center [350, 223] width 4 height 5
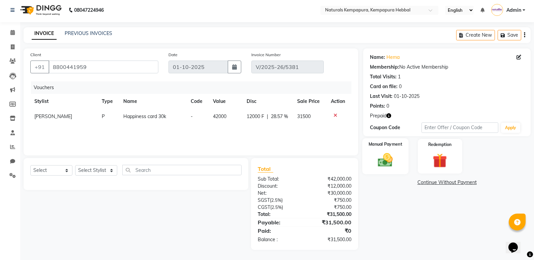
click at [389, 163] on img at bounding box center [385, 160] width 24 height 17
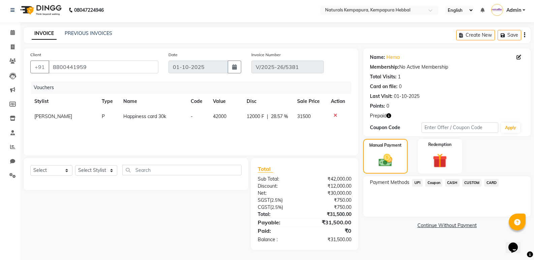
click at [417, 183] on span "UPI" at bounding box center [417, 183] width 10 height 8
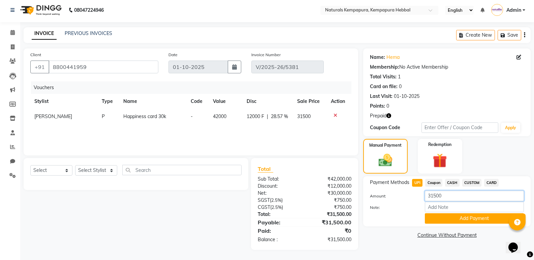
drag, startPoint x: 467, startPoint y: 197, endPoint x: 362, endPoint y: 197, distance: 105.4
click at [362, 197] on div "Client +91 8800441959 Date 01-10-2025 Invoice Number V/2025-26/5381 Vouchers St…" at bounding box center [277, 149] width 517 height 202
type input "16500"
click at [474, 221] on button "Add Payment" at bounding box center [474, 219] width 99 height 10
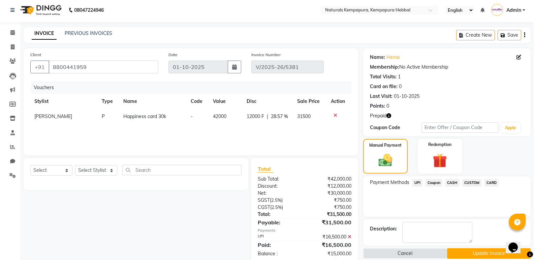
click at [456, 183] on span "CASH" at bounding box center [452, 183] width 14 height 8
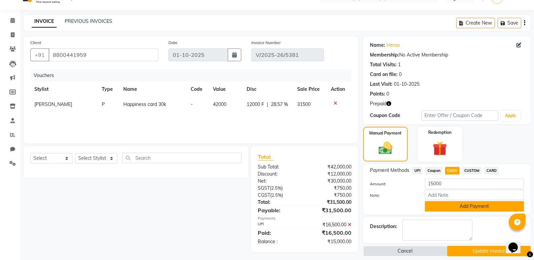
scroll to position [21, 0]
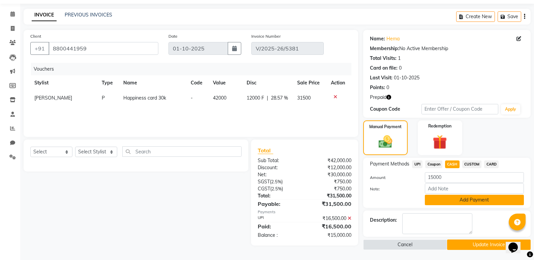
click at [450, 201] on button "Add Payment" at bounding box center [474, 200] width 99 height 10
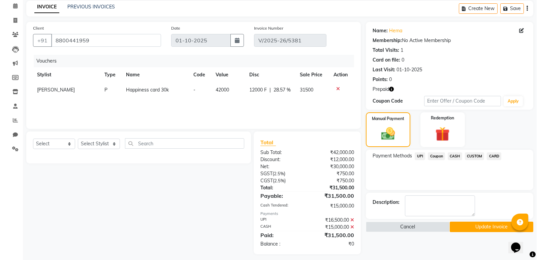
scroll to position [33, 0]
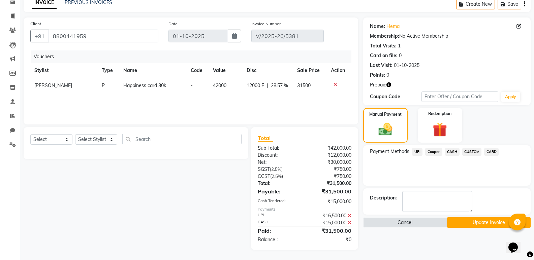
click at [465, 221] on button "Update Invoice" at bounding box center [489, 223] width 84 height 10
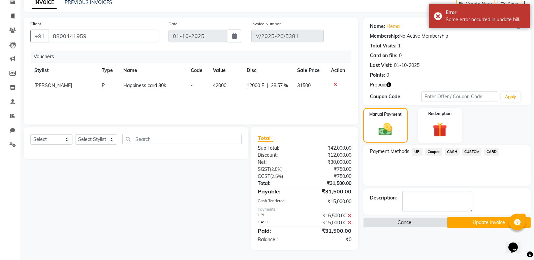
click at [476, 220] on button "Update Invoice" at bounding box center [489, 223] width 84 height 10
click at [425, 222] on button "Cancel" at bounding box center [405, 223] width 84 height 10
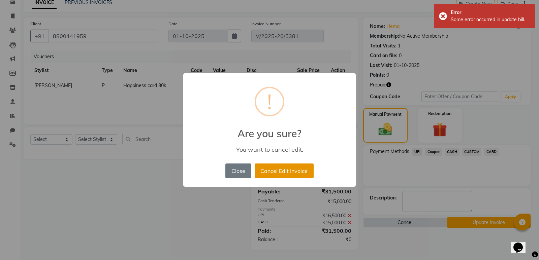
click at [276, 174] on button "Cancel Edit Invoice" at bounding box center [284, 171] width 59 height 15
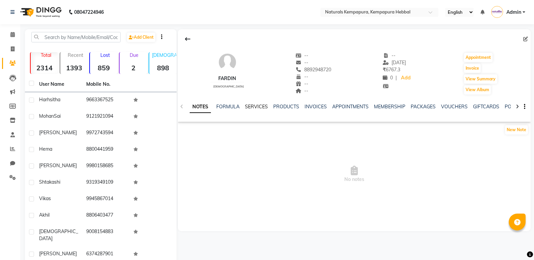
click at [254, 105] on link "SERVICES" at bounding box center [256, 107] width 23 height 6
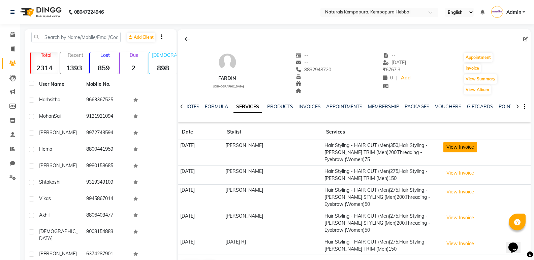
click at [458, 145] on button "View Invoice" at bounding box center [460, 147] width 34 height 10
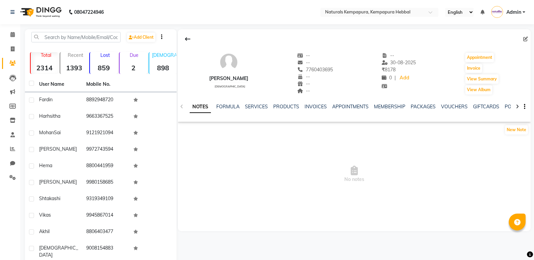
click at [264, 110] on div "SERVICES" at bounding box center [256, 106] width 23 height 7
click at [265, 106] on link "SERVICES" at bounding box center [256, 107] width 23 height 6
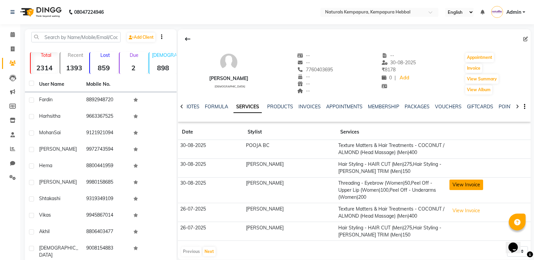
click at [466, 181] on button "View Invoice" at bounding box center [466, 185] width 34 height 10
